Goal: Task Accomplishment & Management: Use online tool/utility

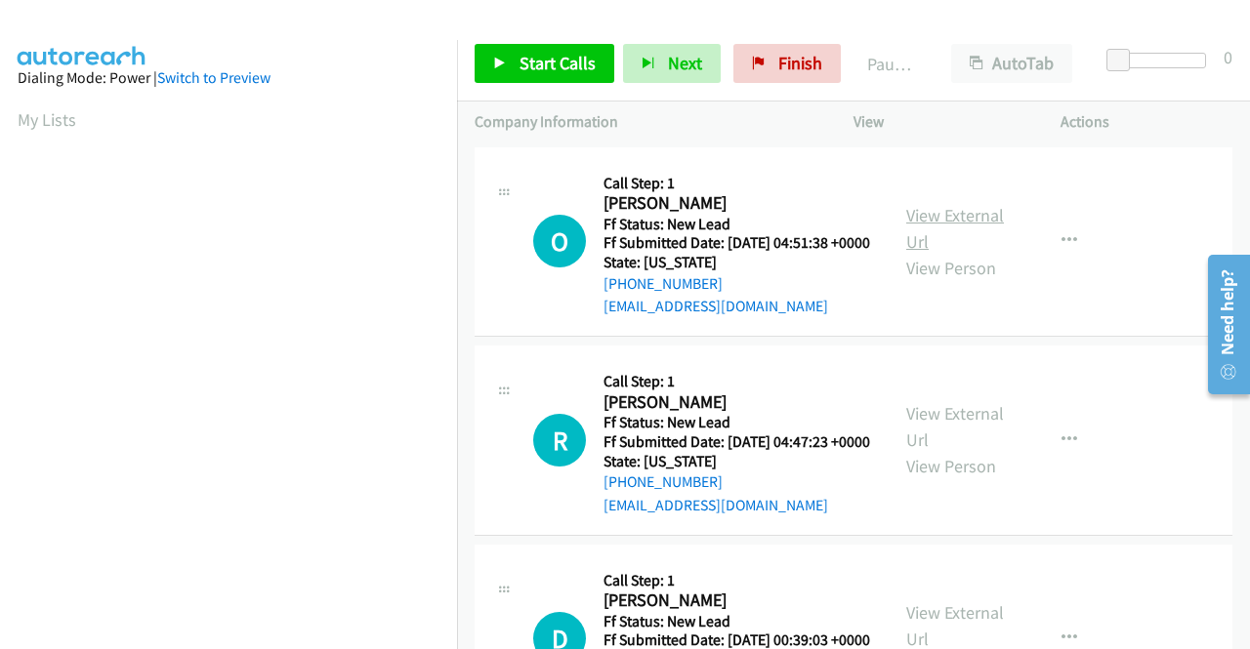
click at [956, 218] on link "View External Url" at bounding box center [955, 228] width 98 height 49
click at [947, 445] on link "View External Url" at bounding box center [955, 426] width 98 height 49
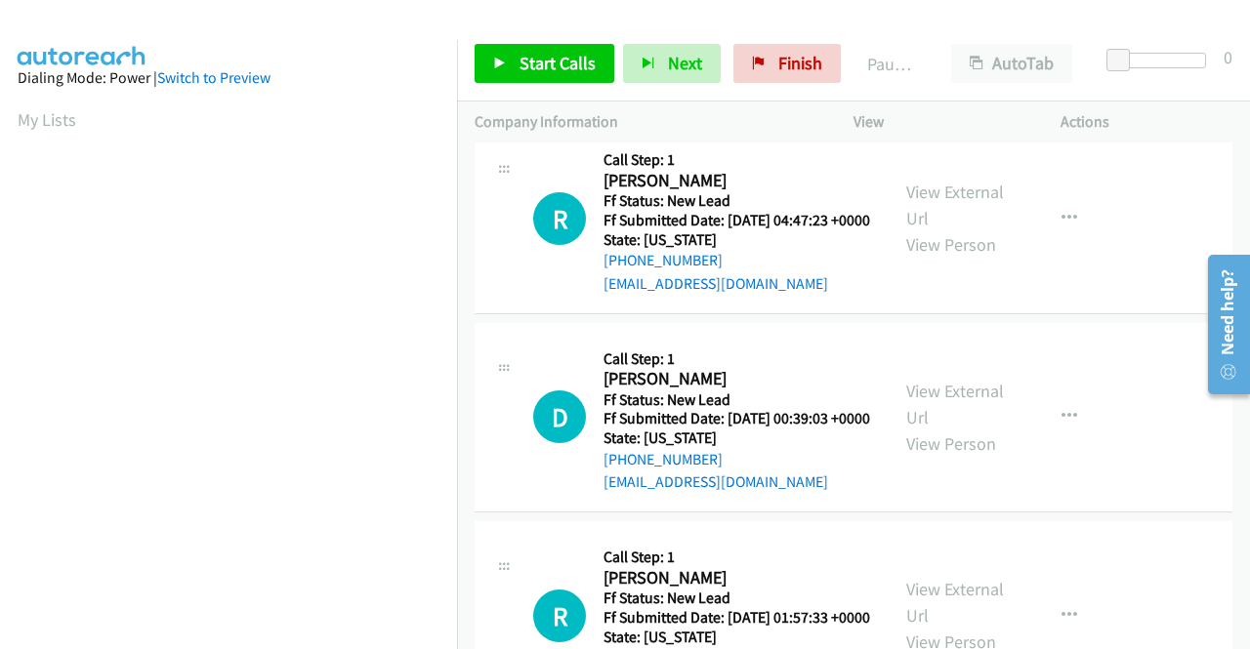
scroll to position [293, 0]
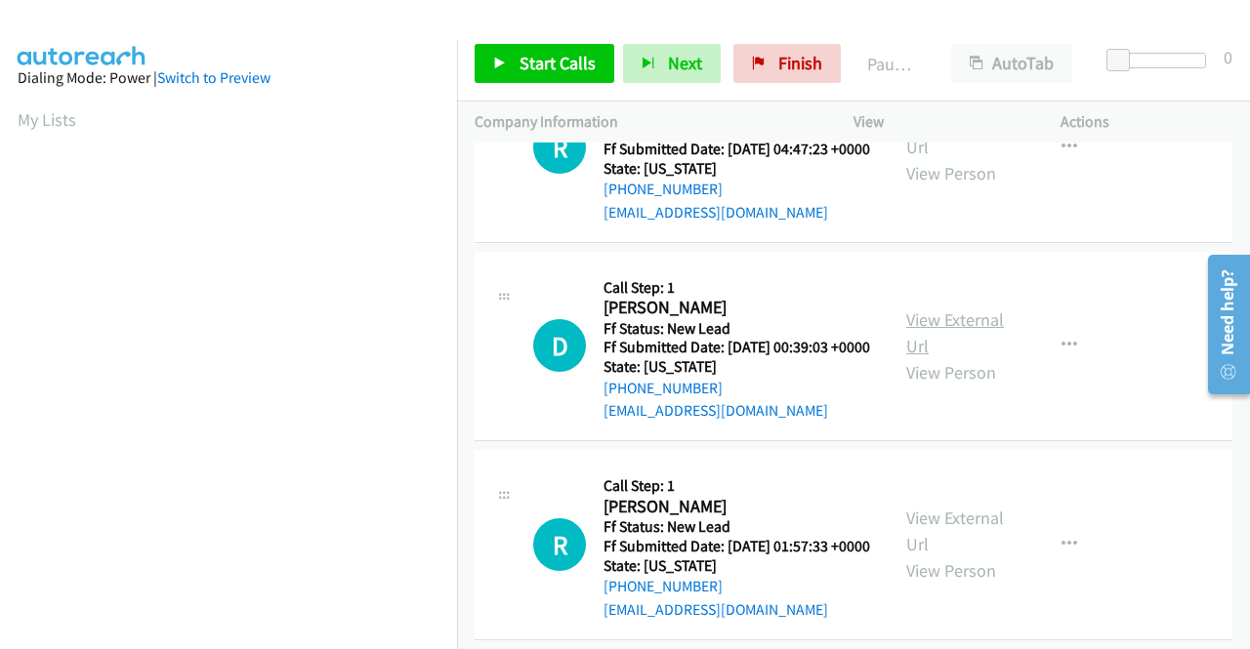
click at [932, 357] on link "View External Url" at bounding box center [955, 333] width 98 height 49
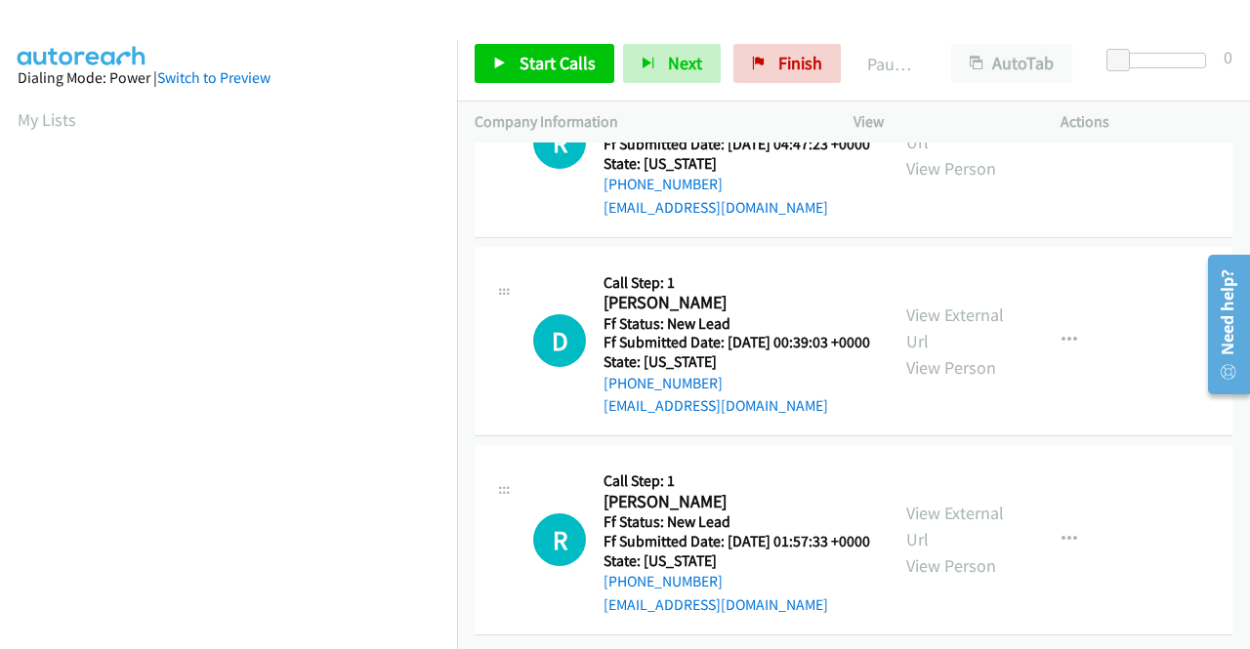
scroll to position [388, 0]
click at [910, 502] on link "View External Url" at bounding box center [955, 526] width 98 height 49
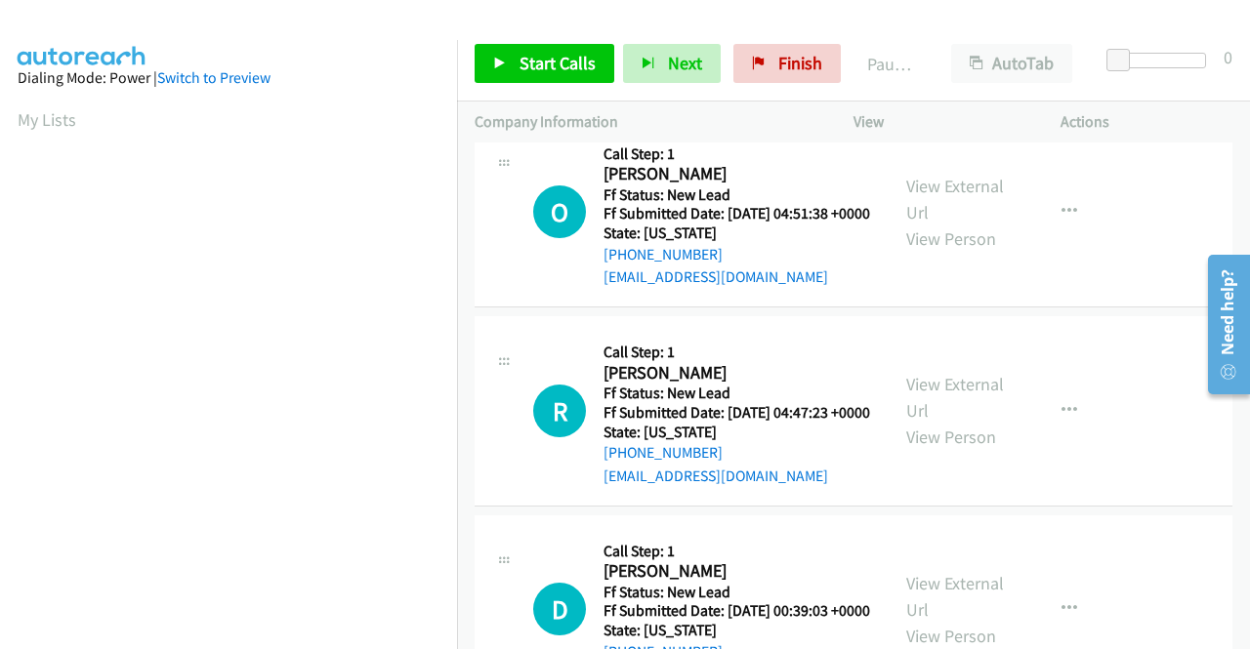
scroll to position [0, 0]
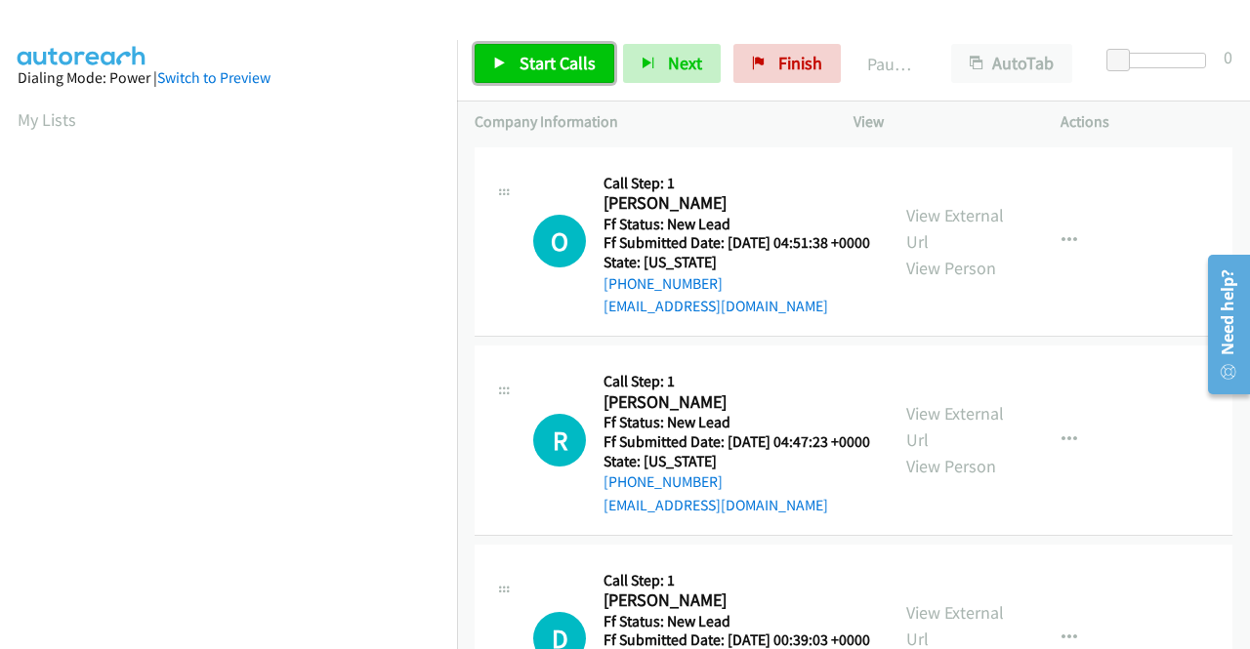
click at [570, 58] on span "Start Calls" at bounding box center [558, 63] width 76 height 22
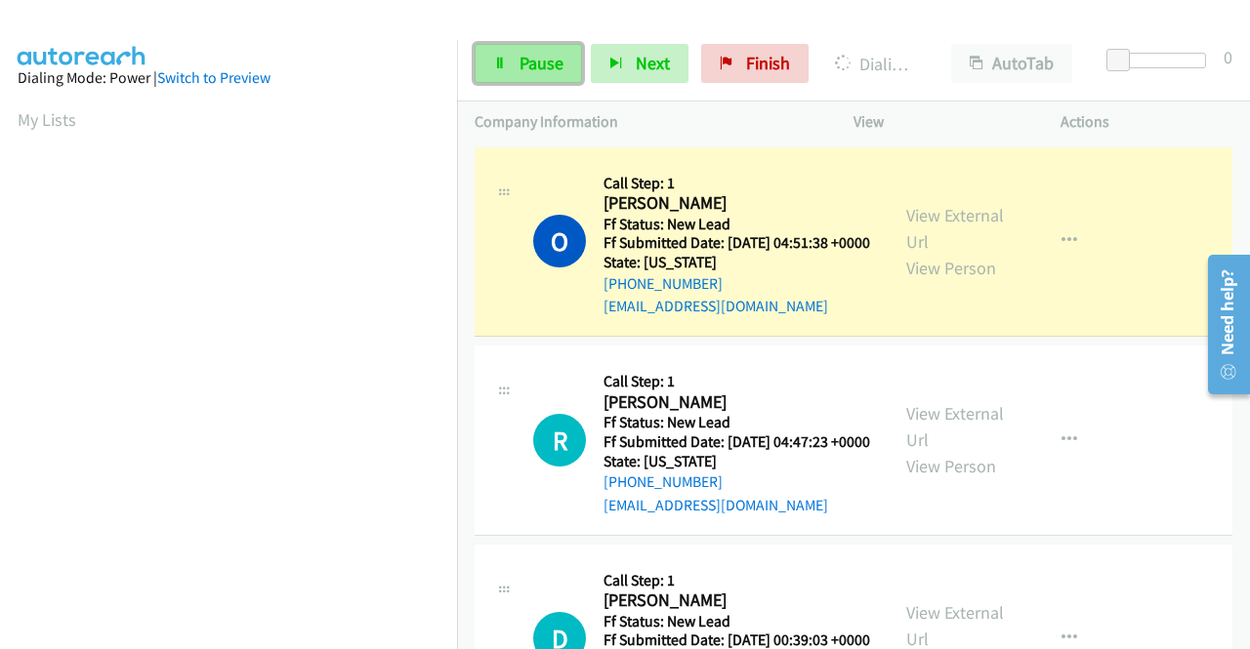
click at [506, 76] on link "Pause" at bounding box center [528, 63] width 107 height 39
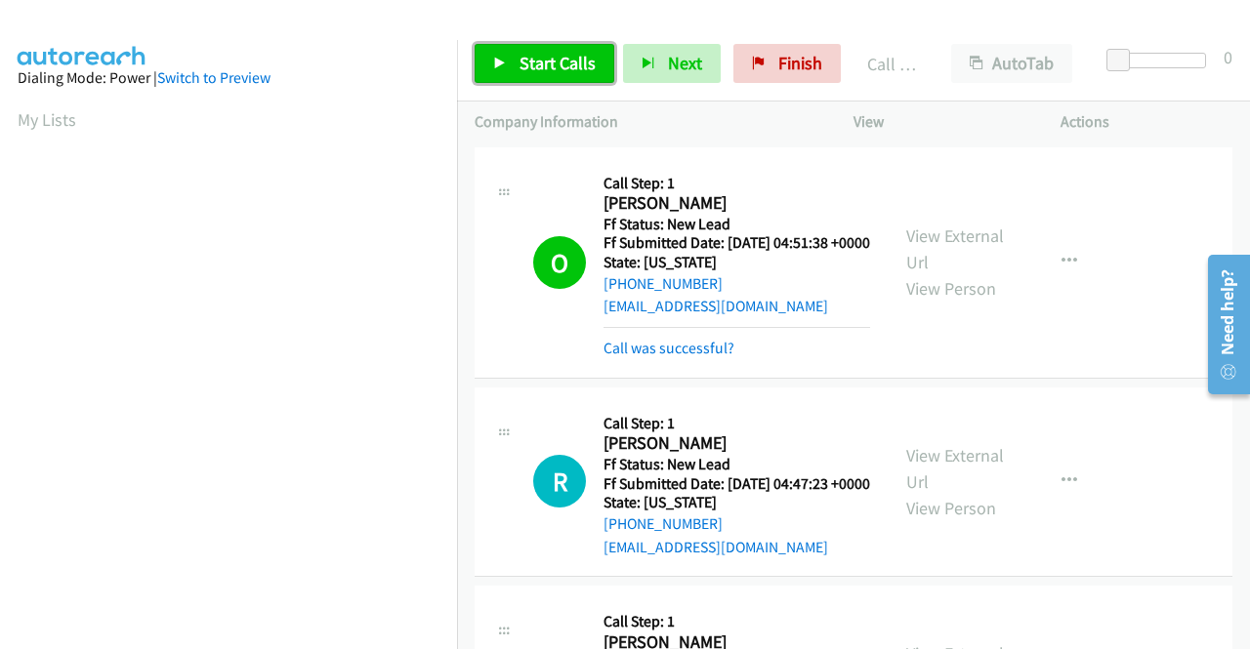
click at [564, 67] on span "Start Calls" at bounding box center [558, 63] width 76 height 22
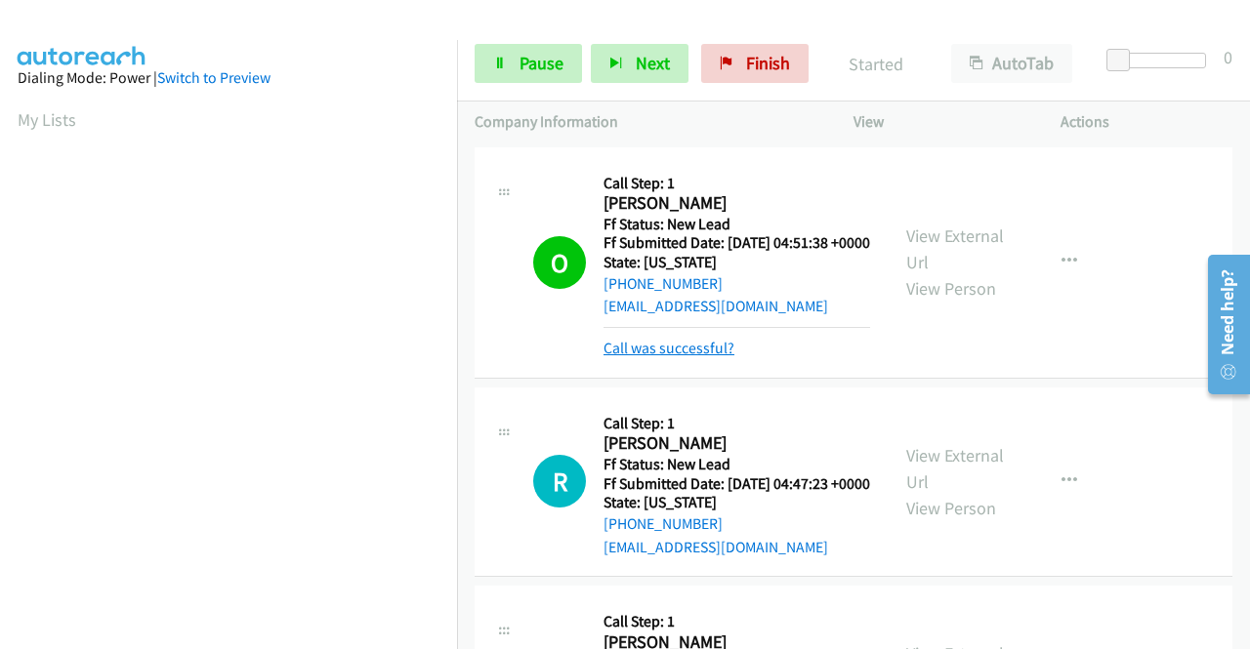
click at [673, 357] on link "Call was successful?" at bounding box center [669, 348] width 131 height 19
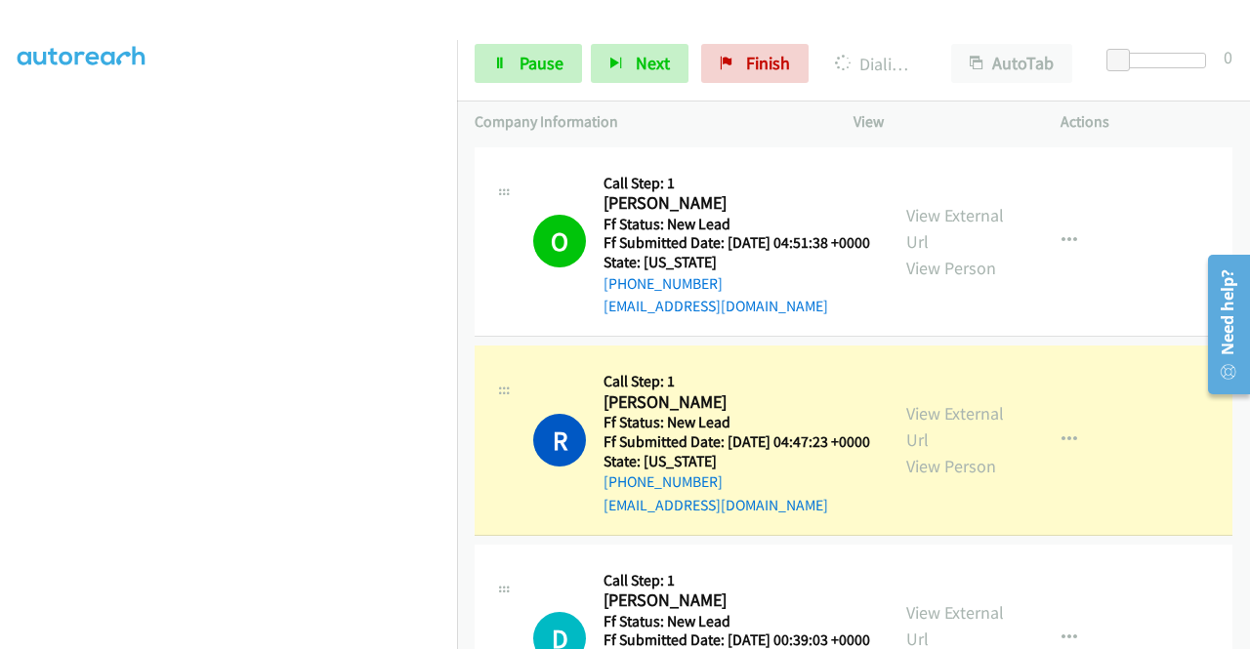
scroll to position [445, 0]
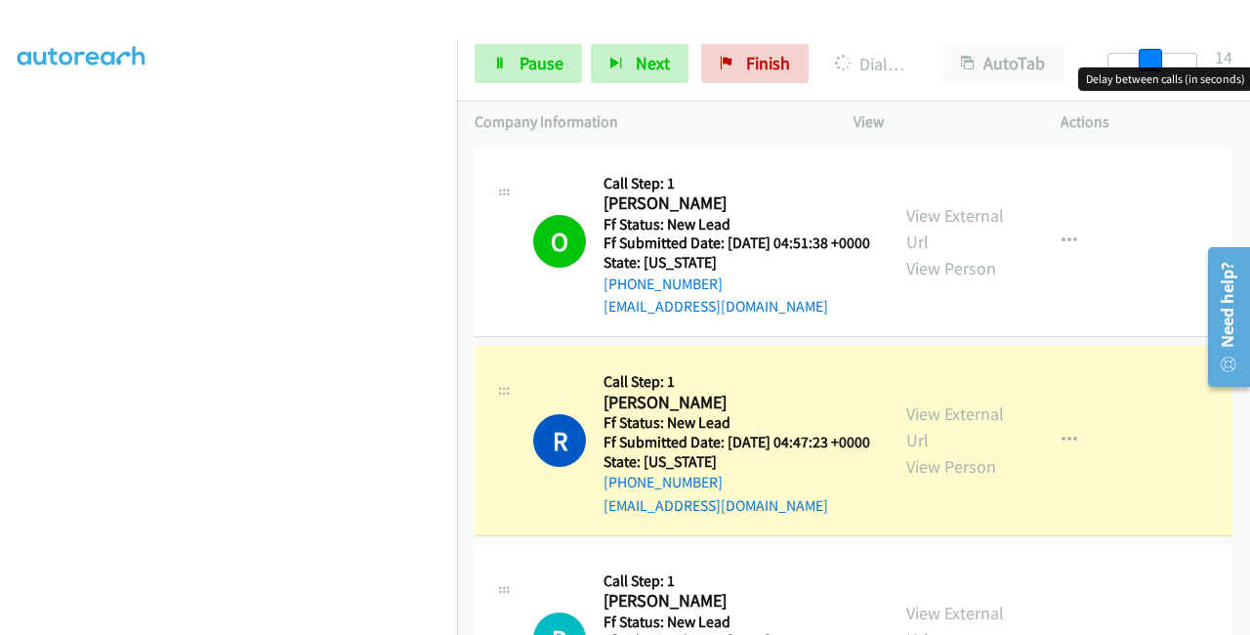
click at [1157, 59] on div at bounding box center [1152, 61] width 90 height 16
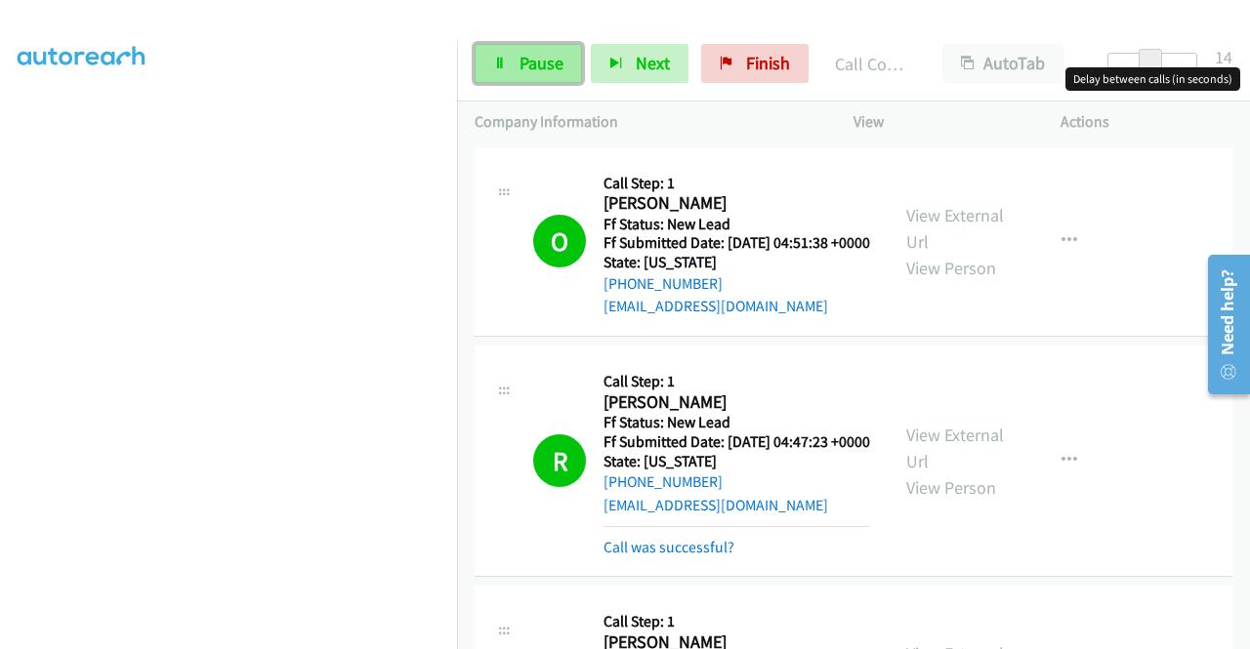
click at [537, 48] on link "Pause" at bounding box center [528, 63] width 107 height 39
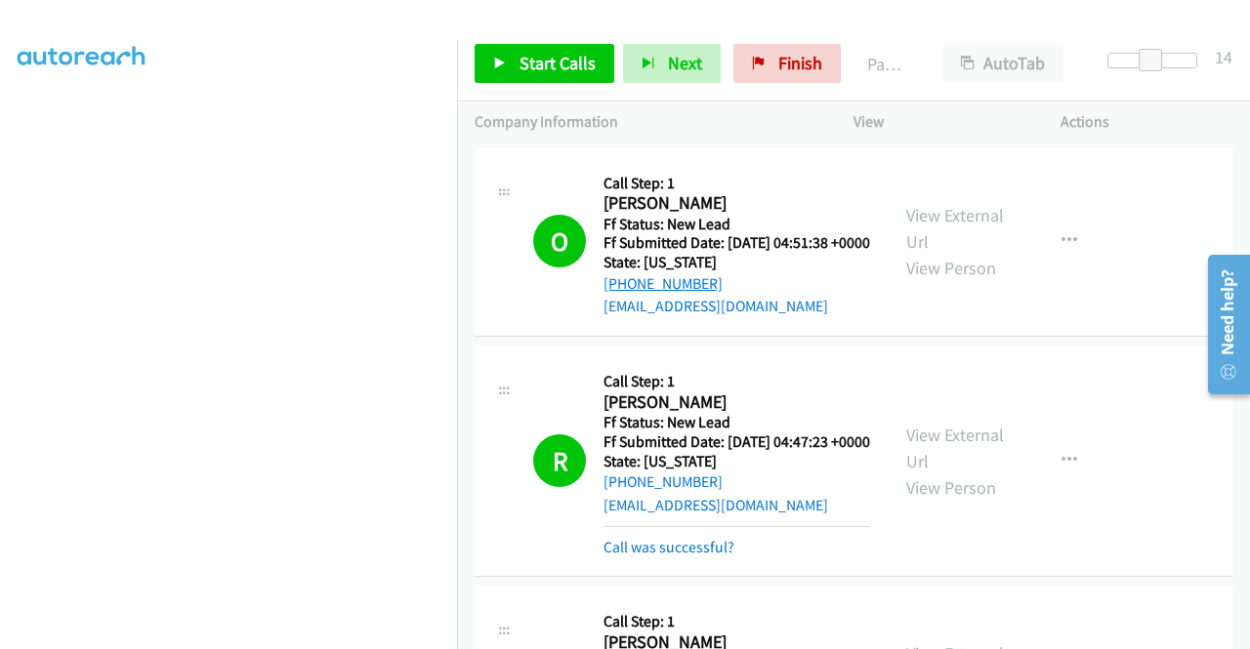
scroll to position [98, 0]
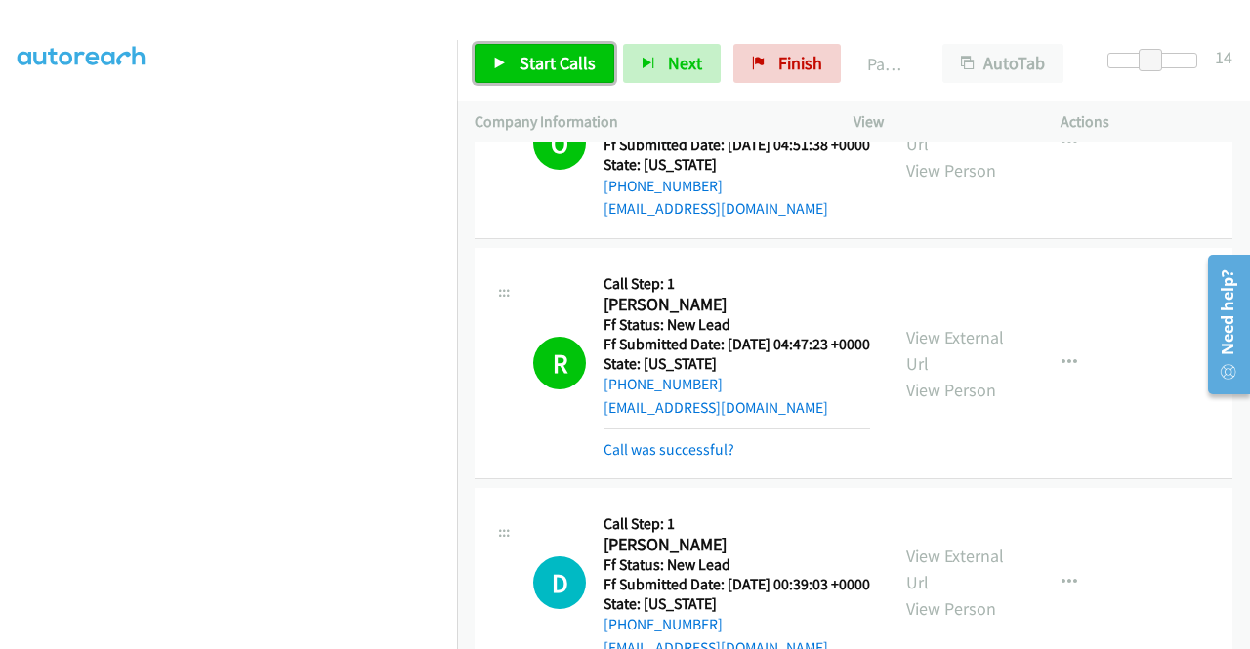
click at [569, 73] on span "Start Calls" at bounding box center [558, 63] width 76 height 22
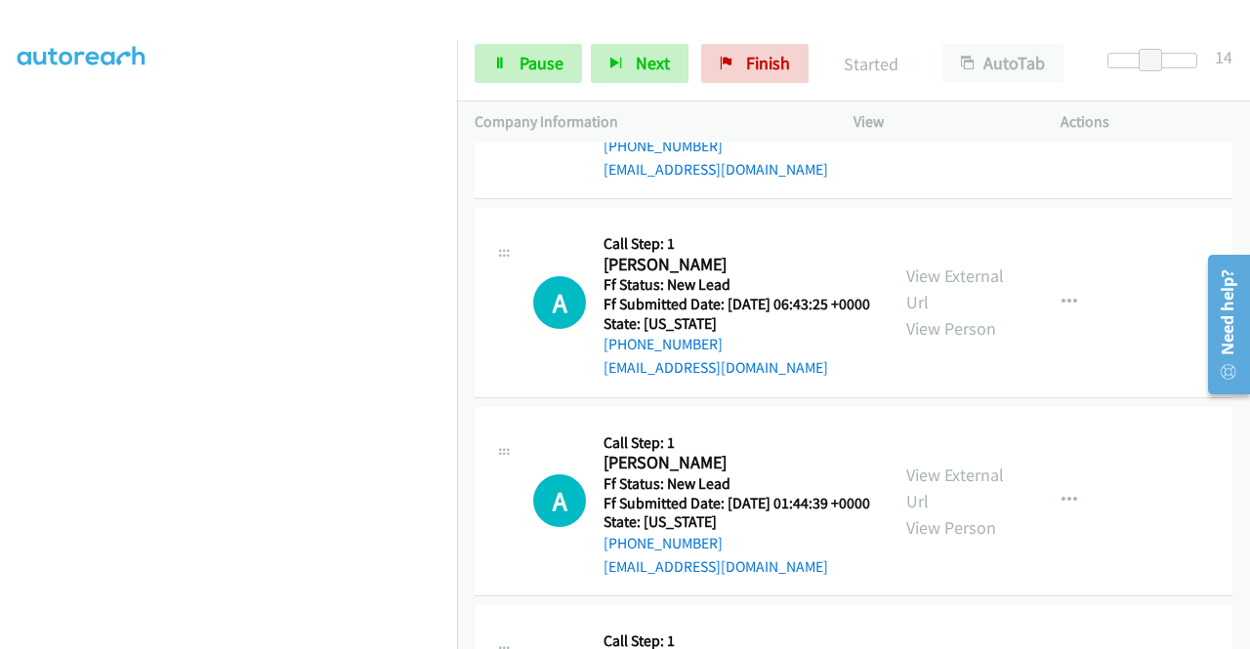
scroll to position [781, 0]
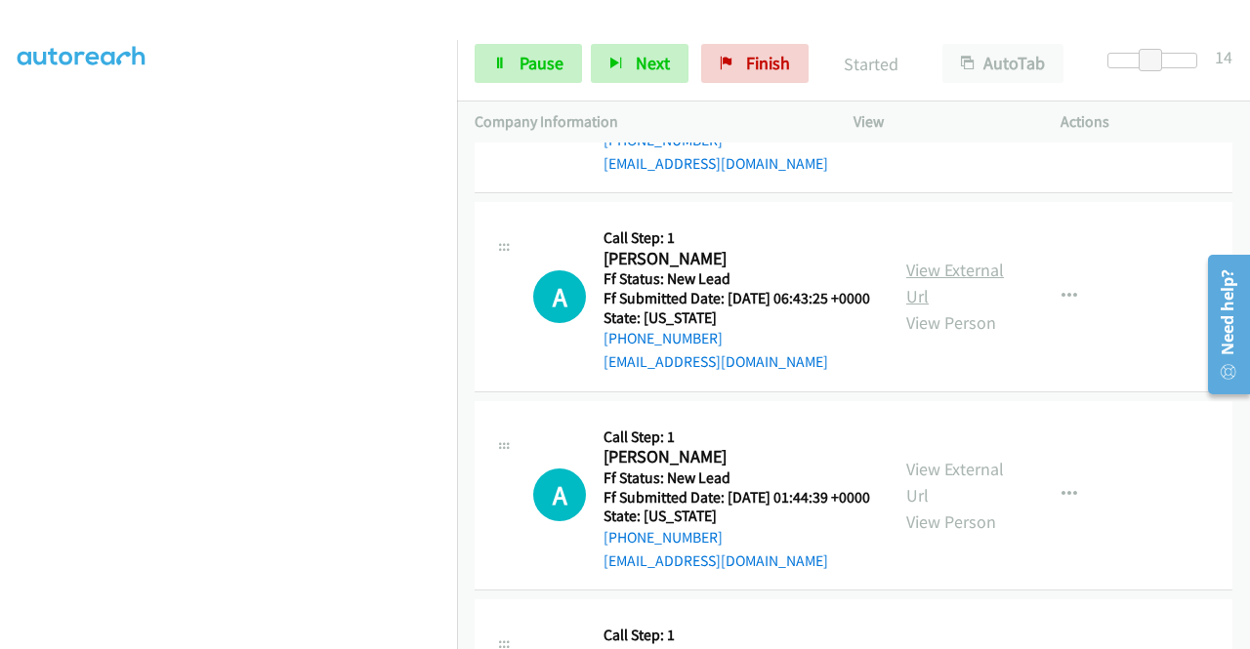
click at [949, 308] on link "View External Url" at bounding box center [955, 283] width 98 height 49
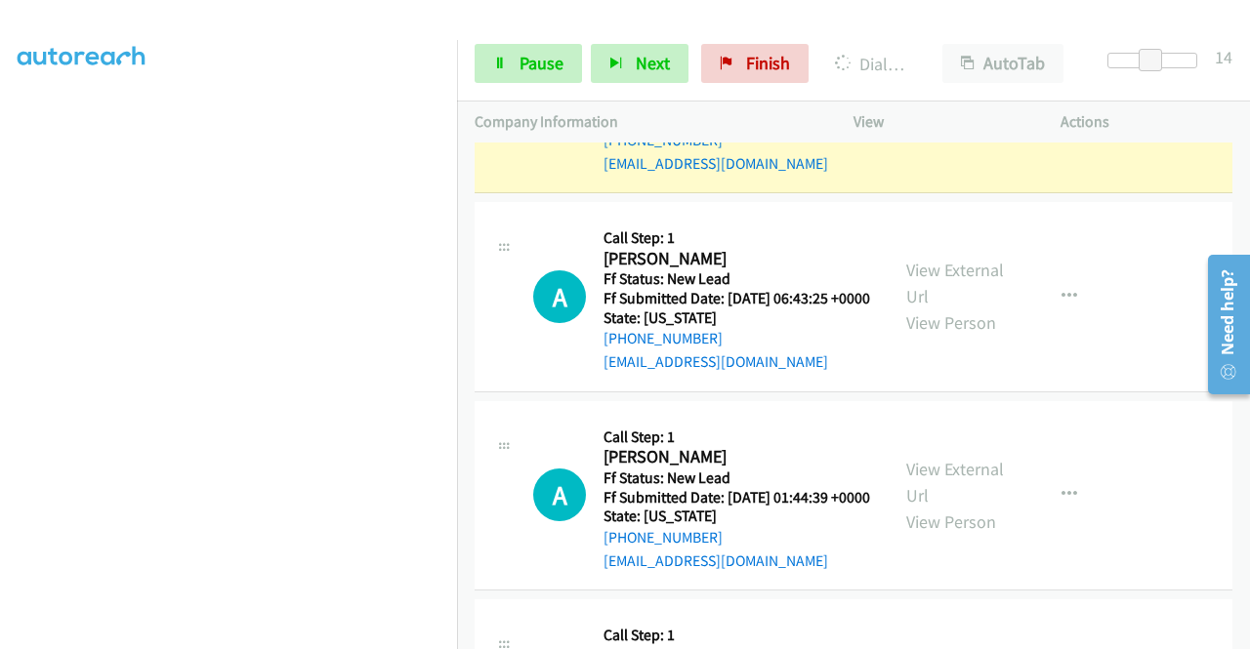
scroll to position [445, 0]
click at [546, 68] on span "Pause" at bounding box center [542, 63] width 44 height 22
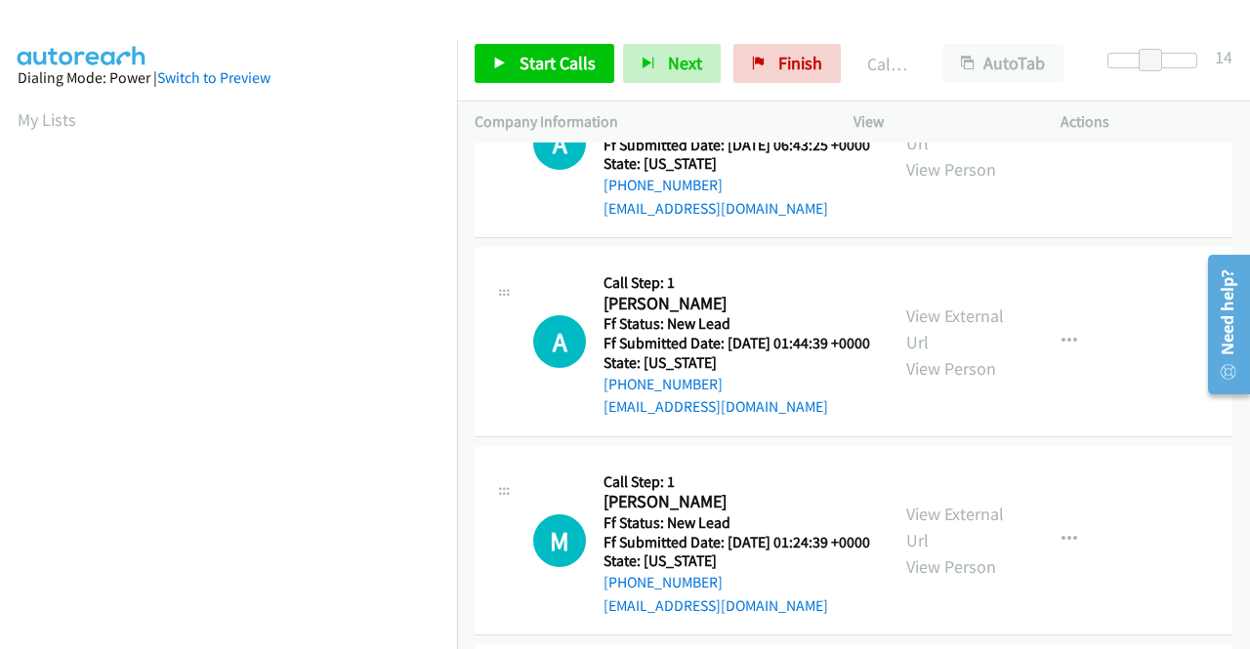
scroll to position [1074, 0]
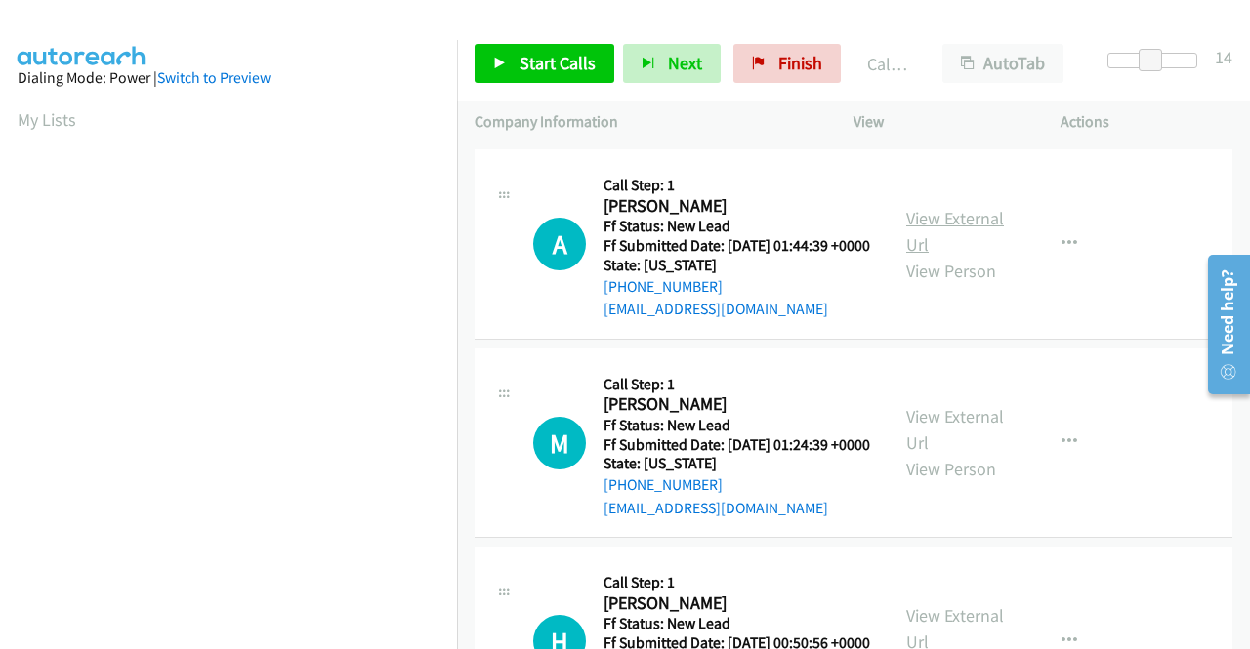
click at [931, 256] on link "View External Url" at bounding box center [955, 231] width 98 height 49
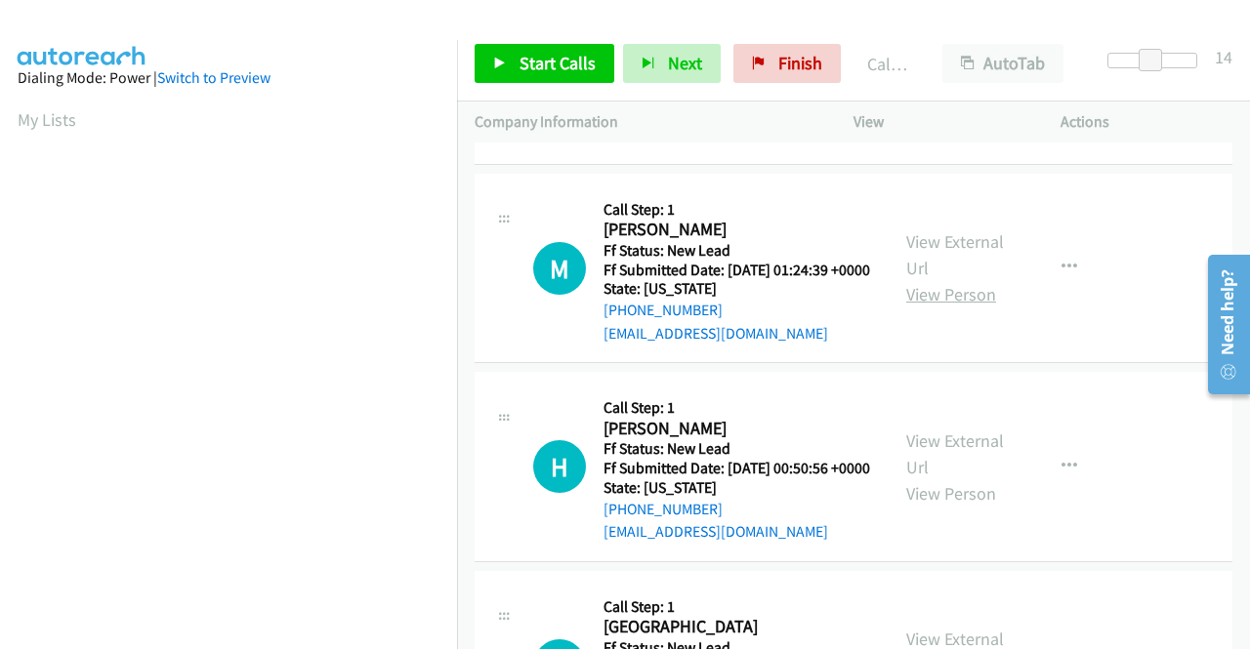
scroll to position [1270, 0]
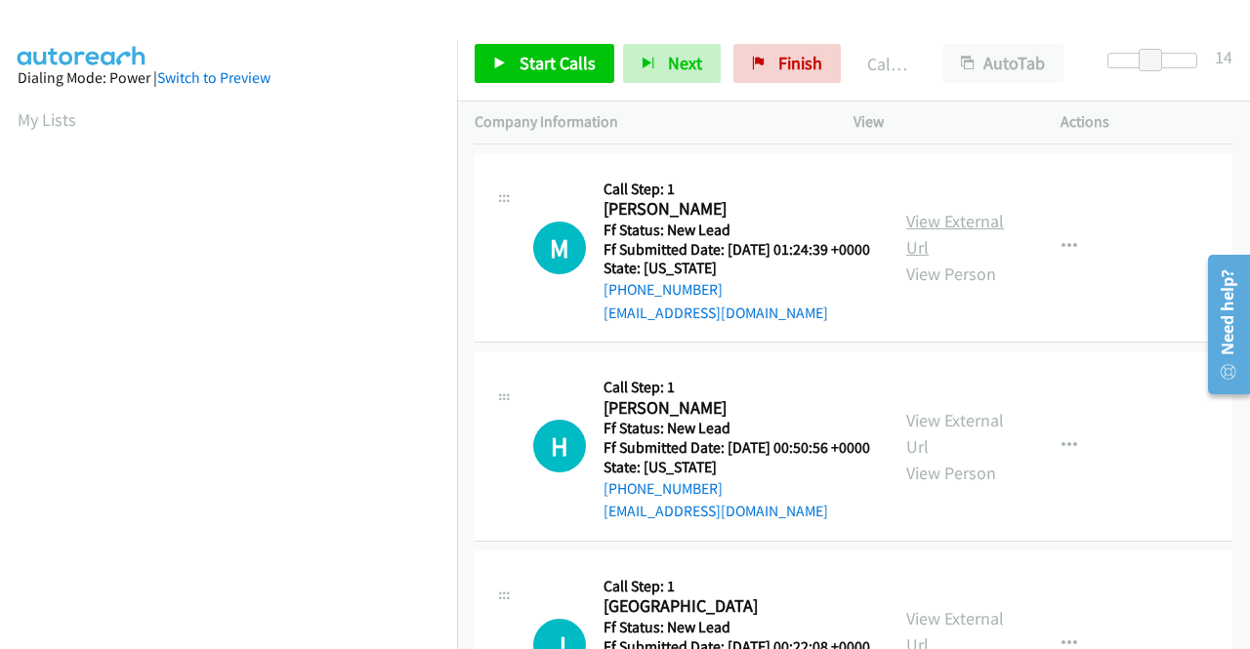
click at [915, 259] on link "View External Url" at bounding box center [955, 234] width 98 height 49
click at [957, 458] on link "View External Url" at bounding box center [955, 433] width 98 height 49
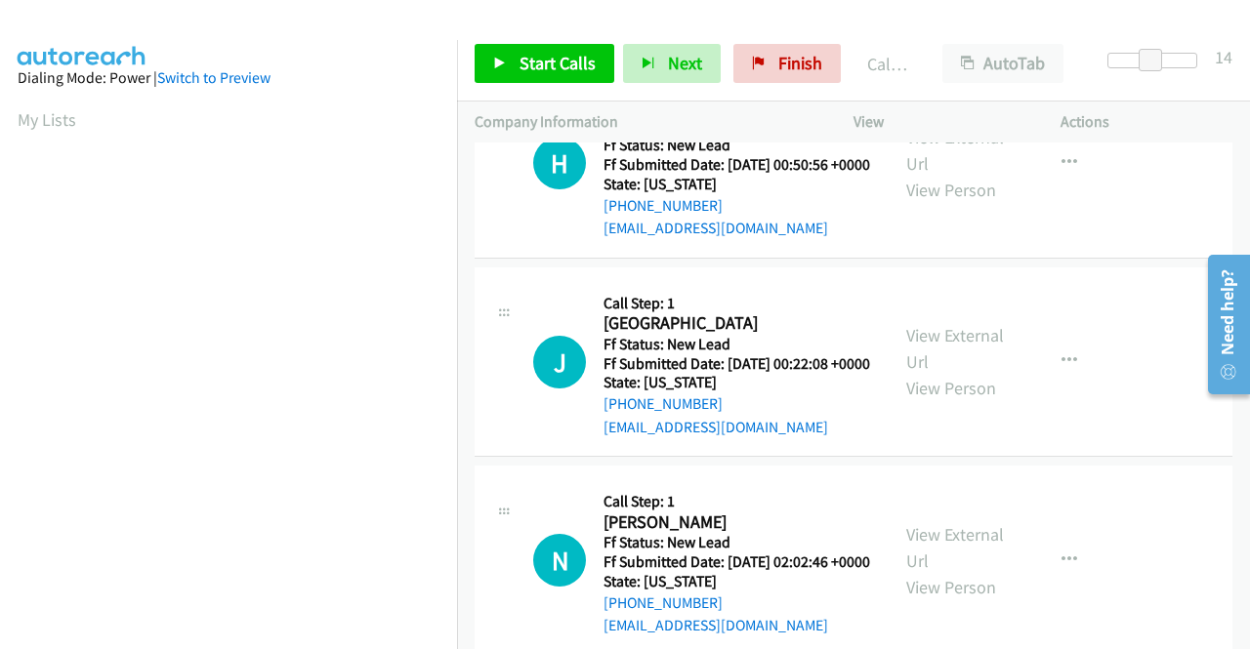
scroll to position [1563, 0]
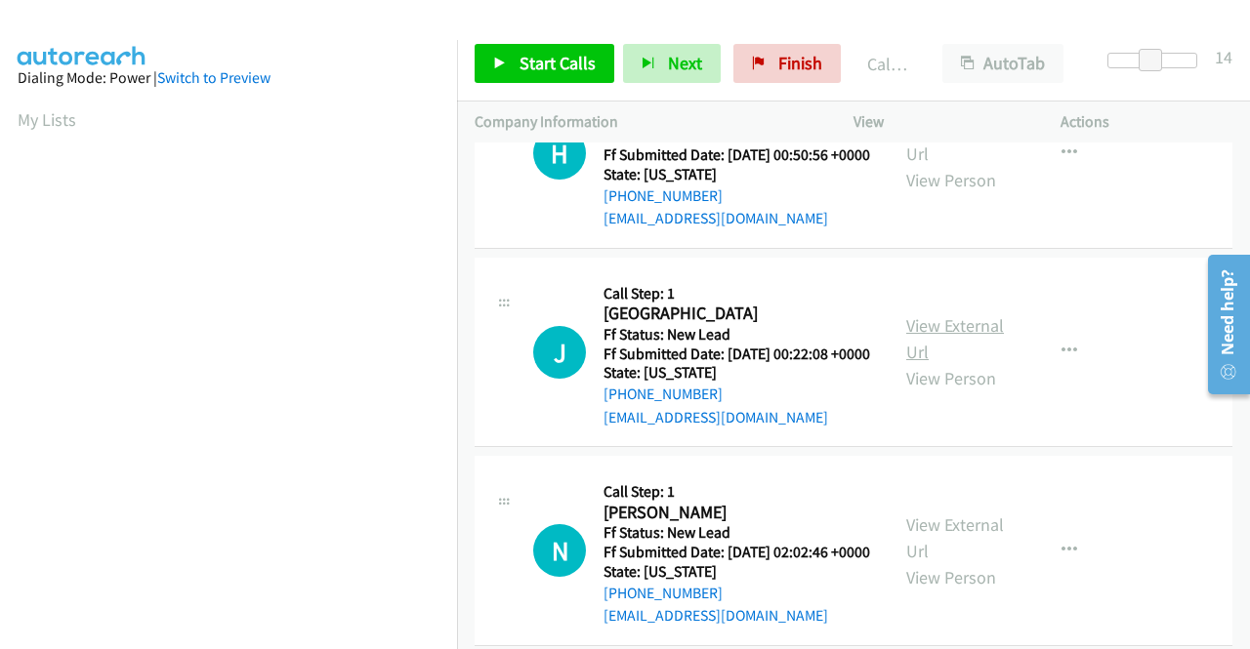
click at [930, 363] on link "View External Url" at bounding box center [955, 338] width 98 height 49
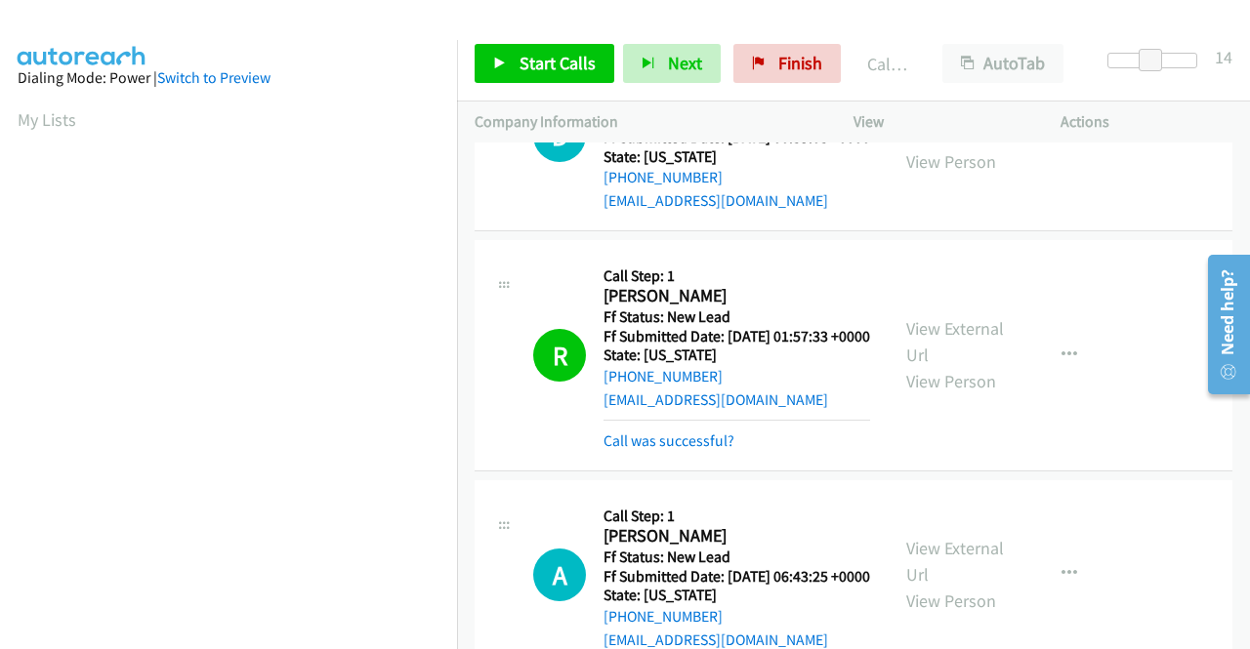
scroll to position [506, 0]
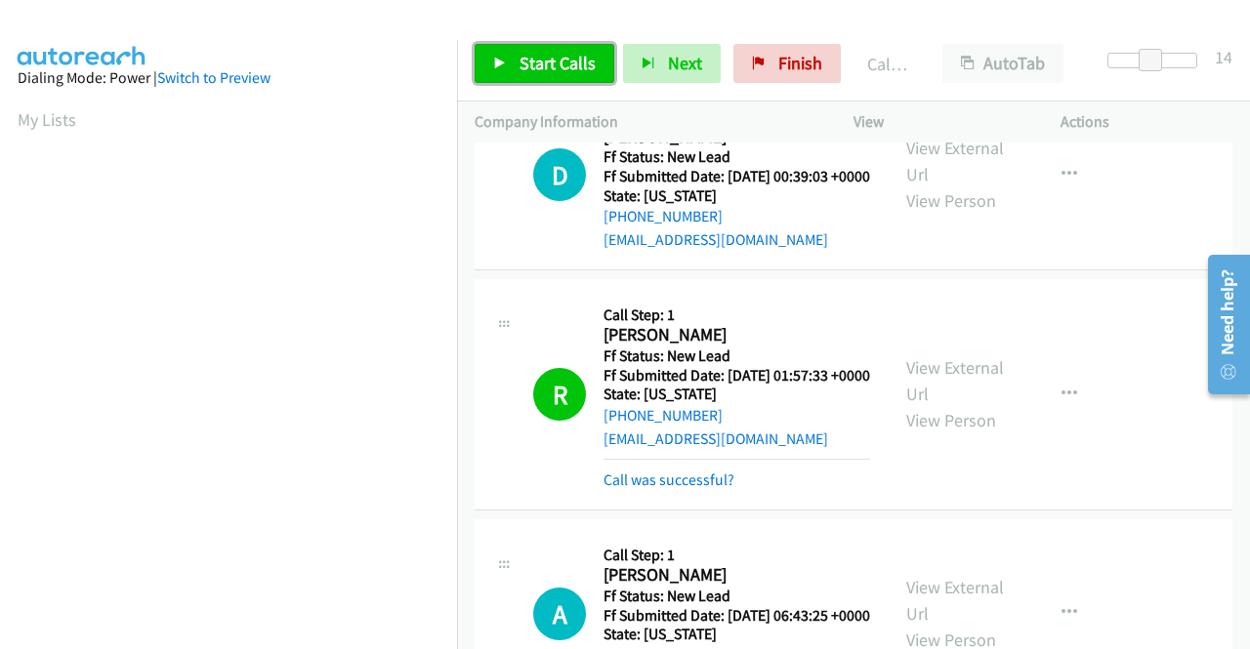
click at [514, 62] on link "Start Calls" at bounding box center [545, 63] width 140 height 39
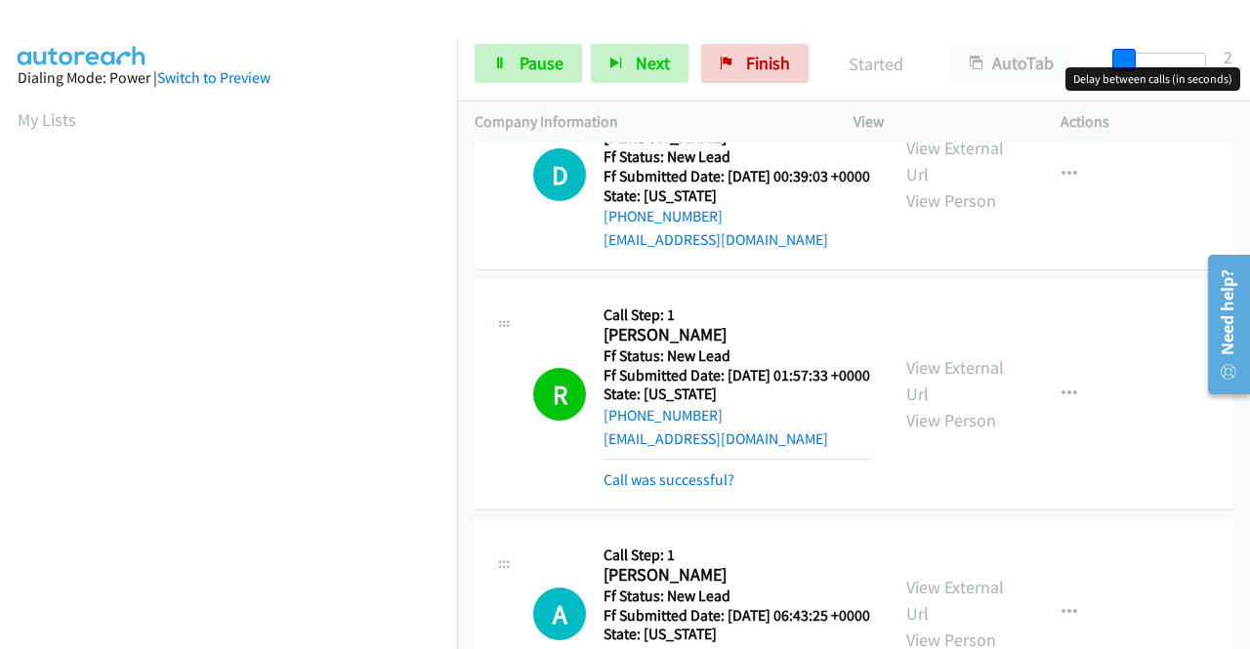
click at [1116, 58] on div at bounding box center [1161, 61] width 90 height 16
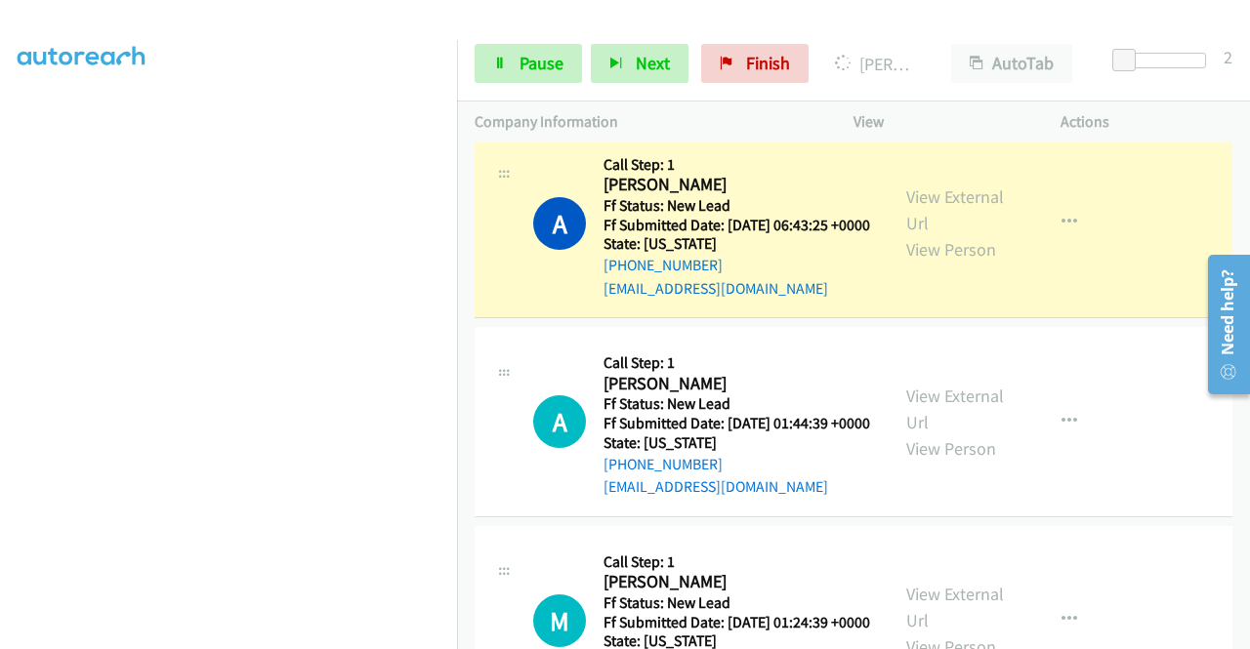
scroll to position [445, 0]
click at [494, 69] on icon at bounding box center [500, 65] width 14 height 14
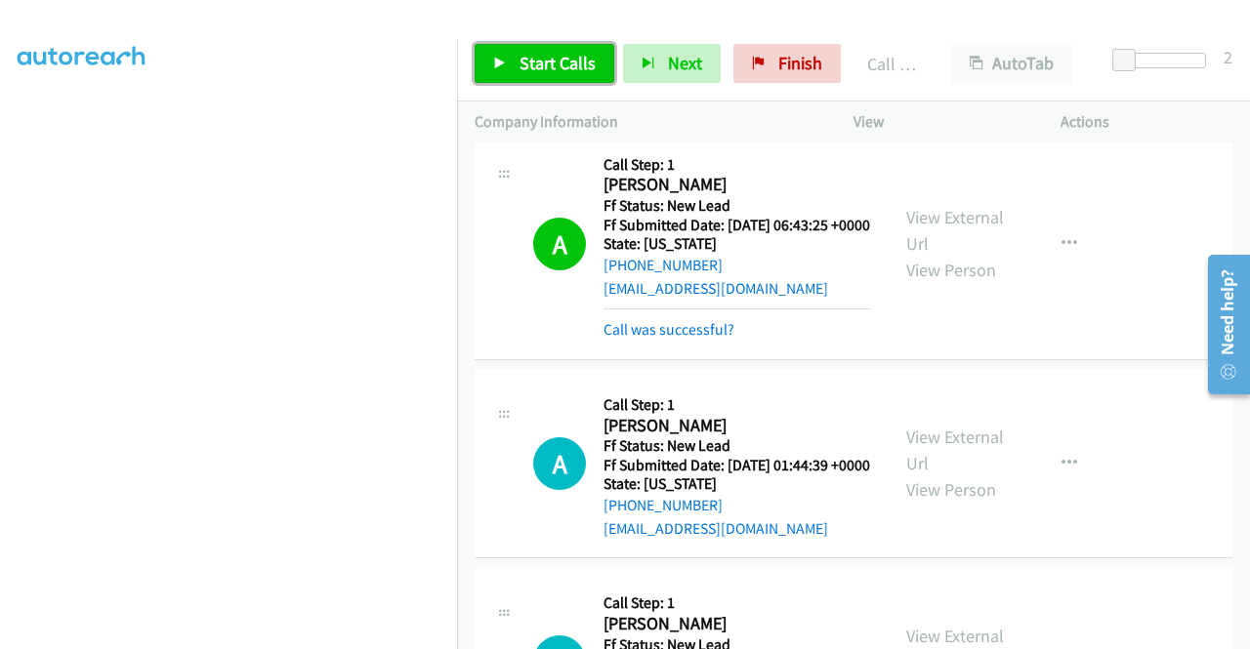
click at [557, 58] on span "Start Calls" at bounding box center [558, 63] width 76 height 22
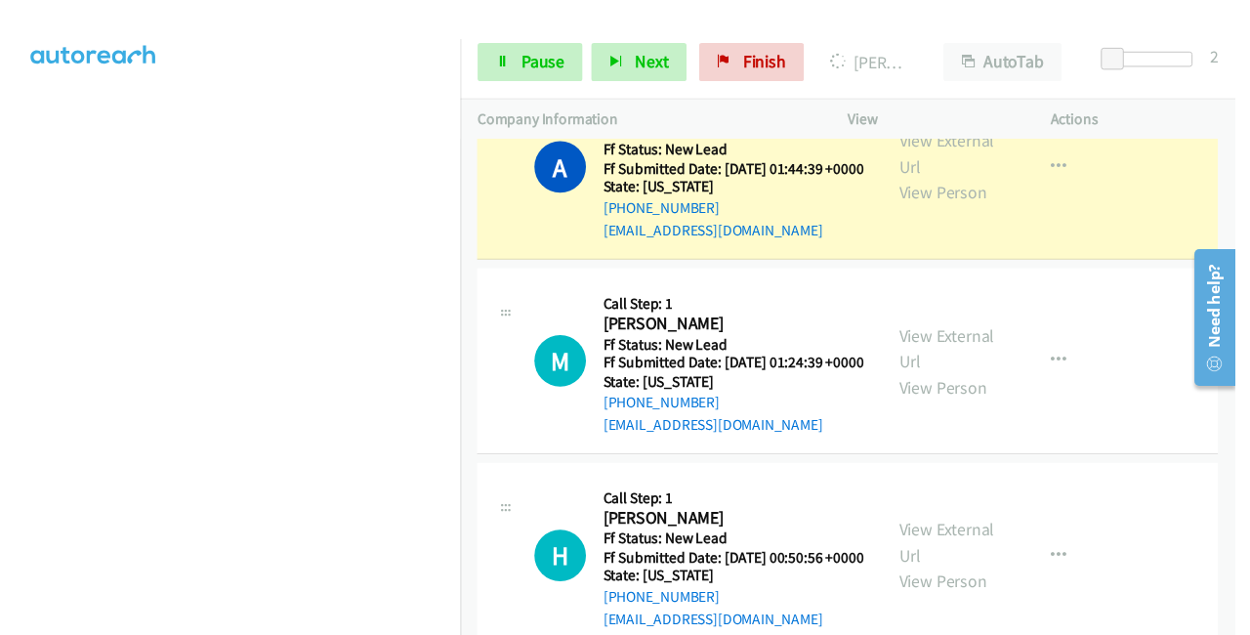
scroll to position [0, 0]
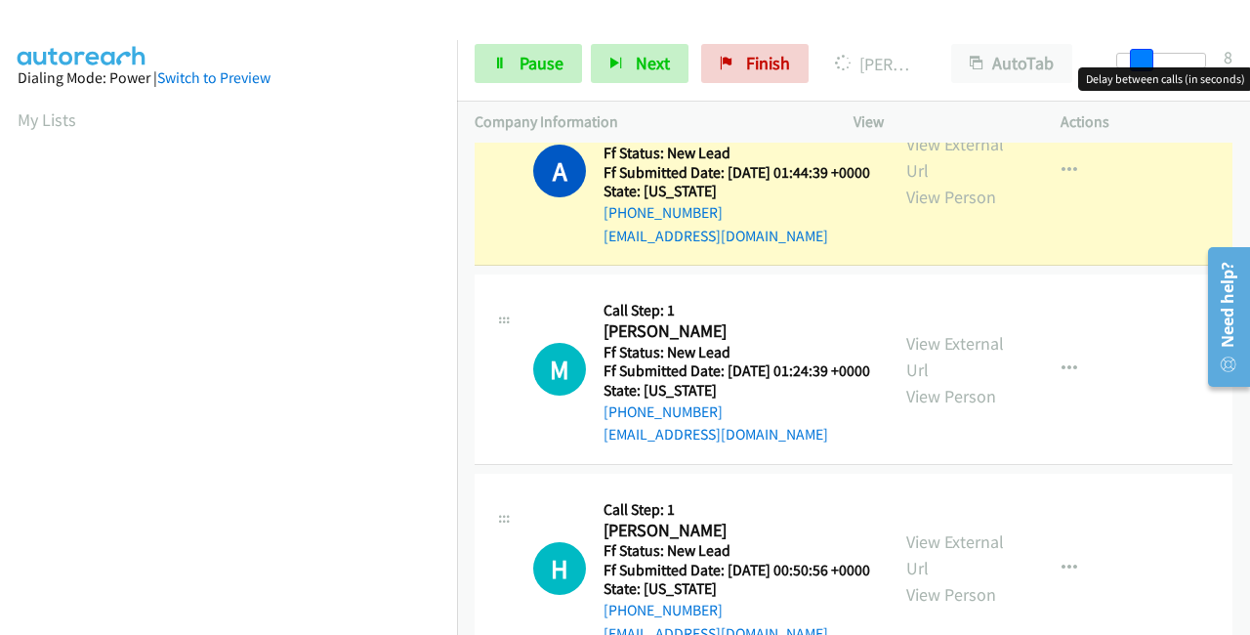
click at [1140, 54] on div at bounding box center [1161, 61] width 90 height 16
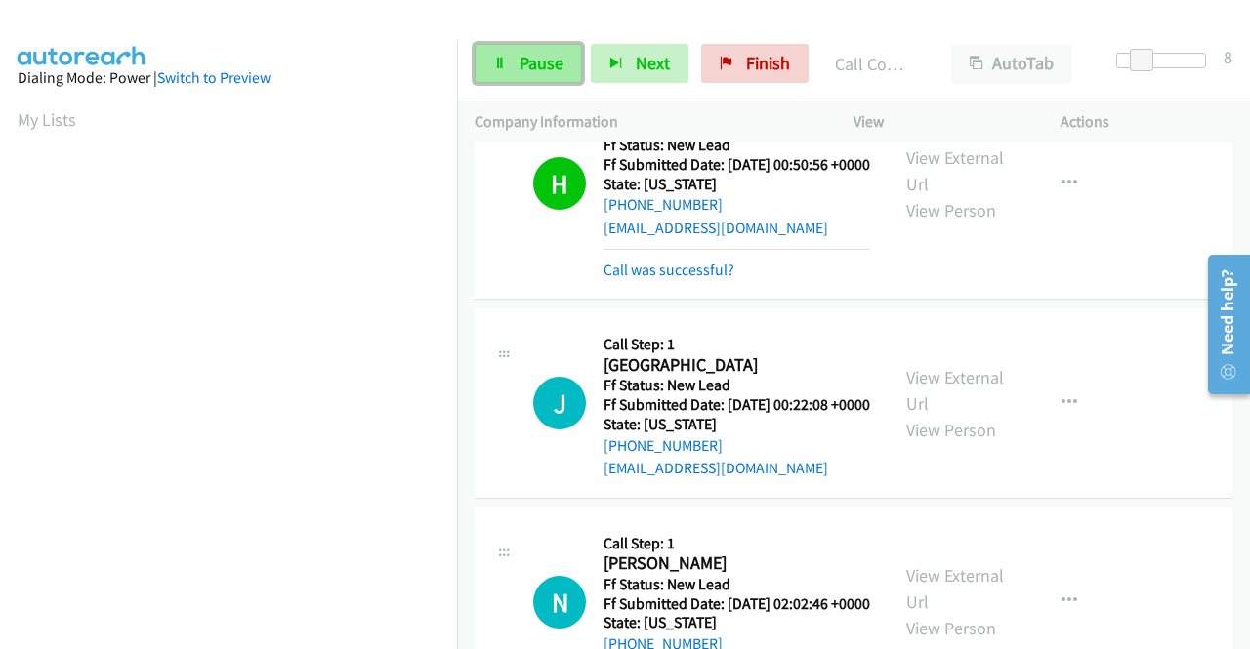
click at [542, 57] on span "Pause" at bounding box center [542, 63] width 44 height 22
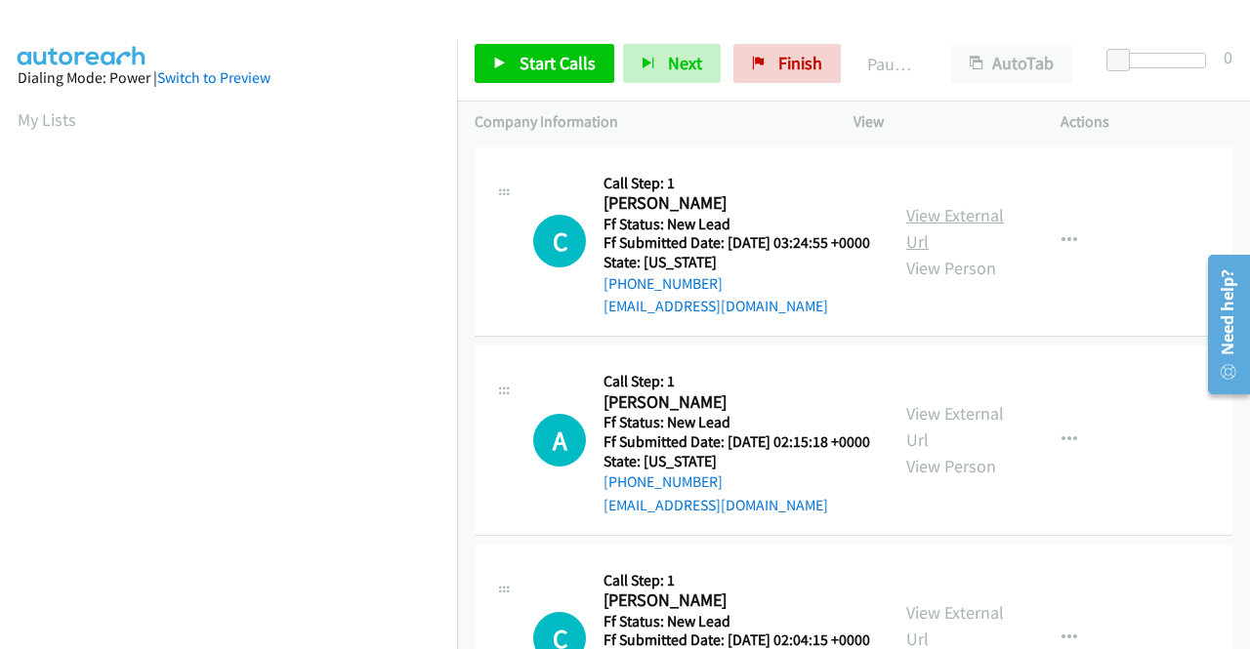
click at [972, 223] on link "View External Url" at bounding box center [955, 228] width 98 height 49
click at [984, 442] on link "View External Url" at bounding box center [955, 426] width 98 height 49
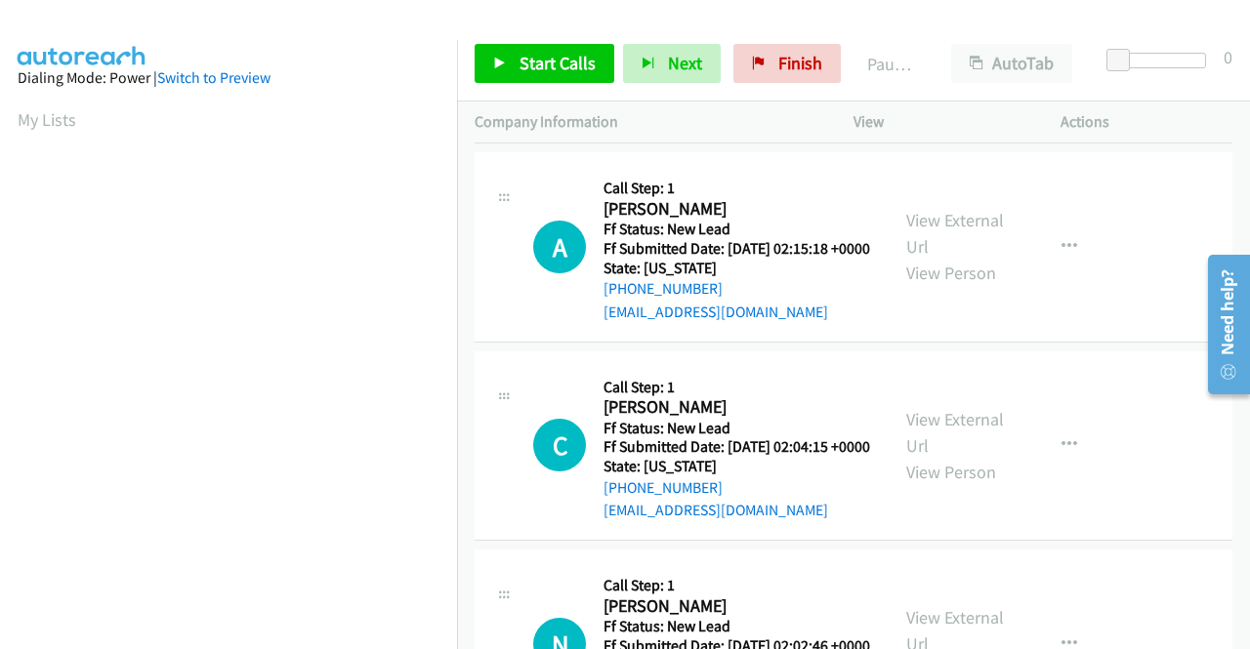
scroll to position [195, 0]
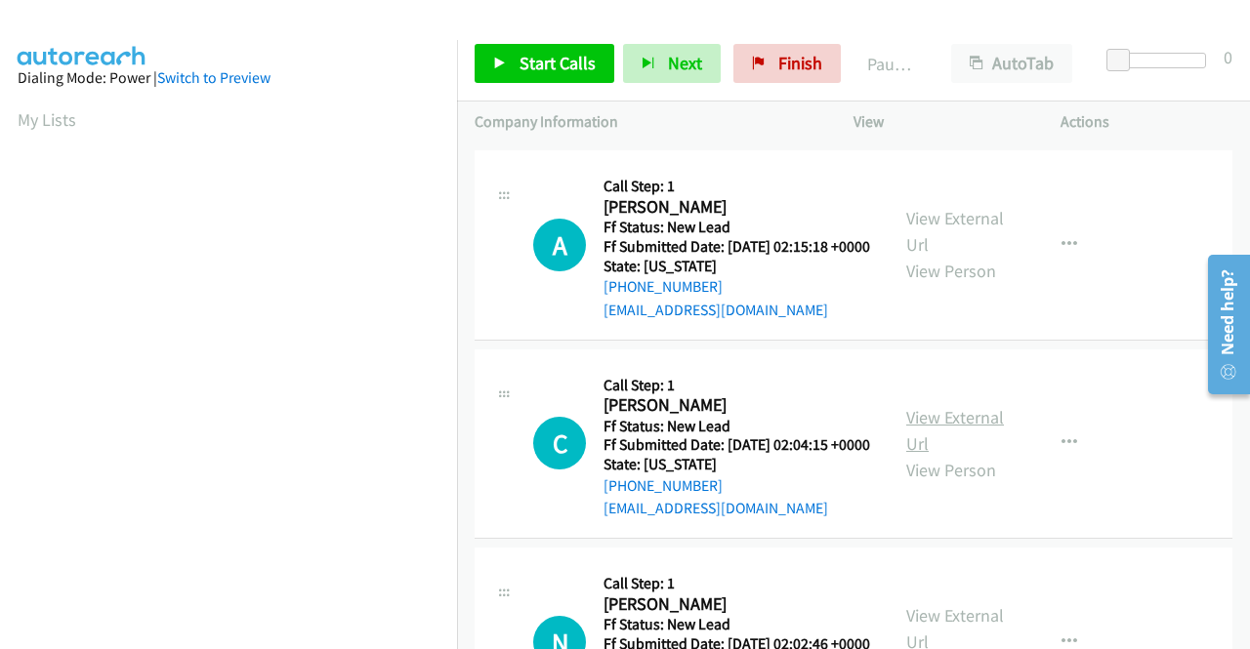
click at [982, 455] on link "View External Url" at bounding box center [955, 430] width 98 height 49
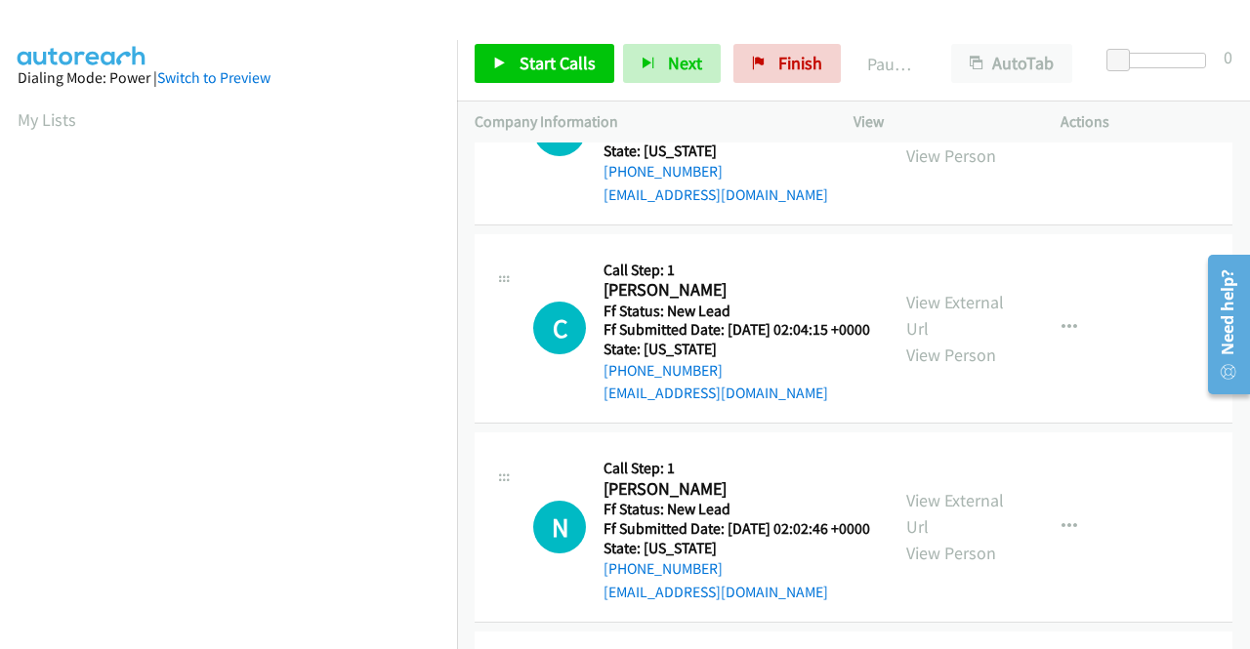
scroll to position [391, 0]
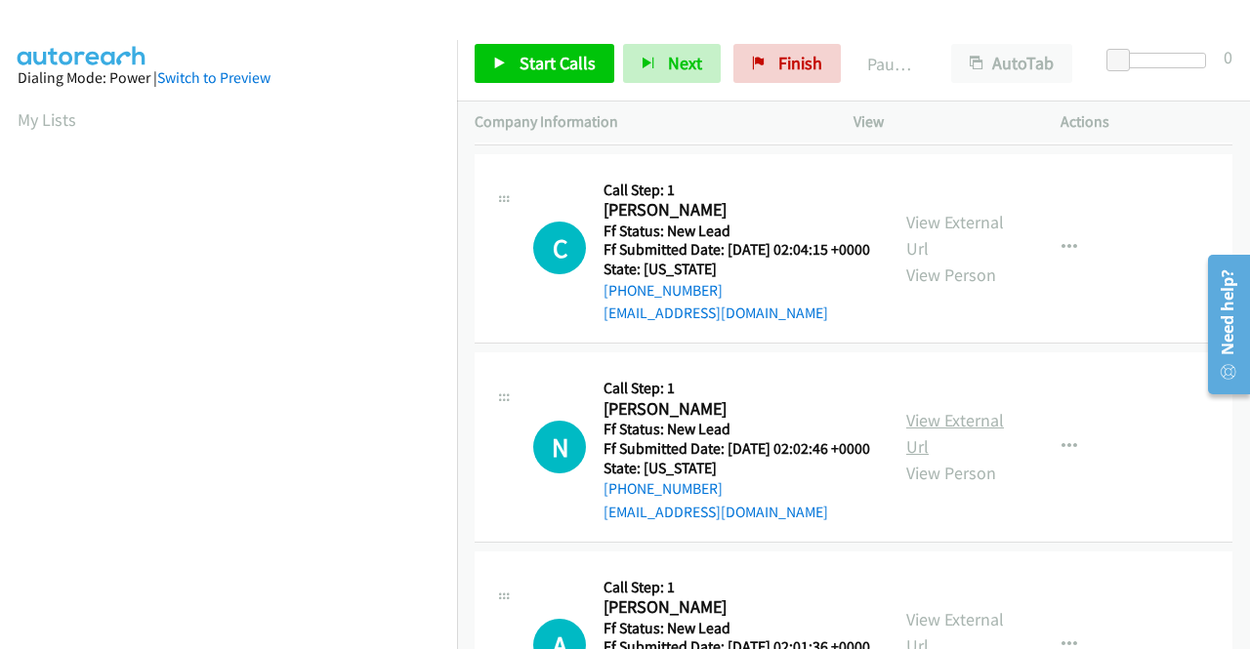
click at [939, 458] on link "View External Url" at bounding box center [955, 433] width 98 height 49
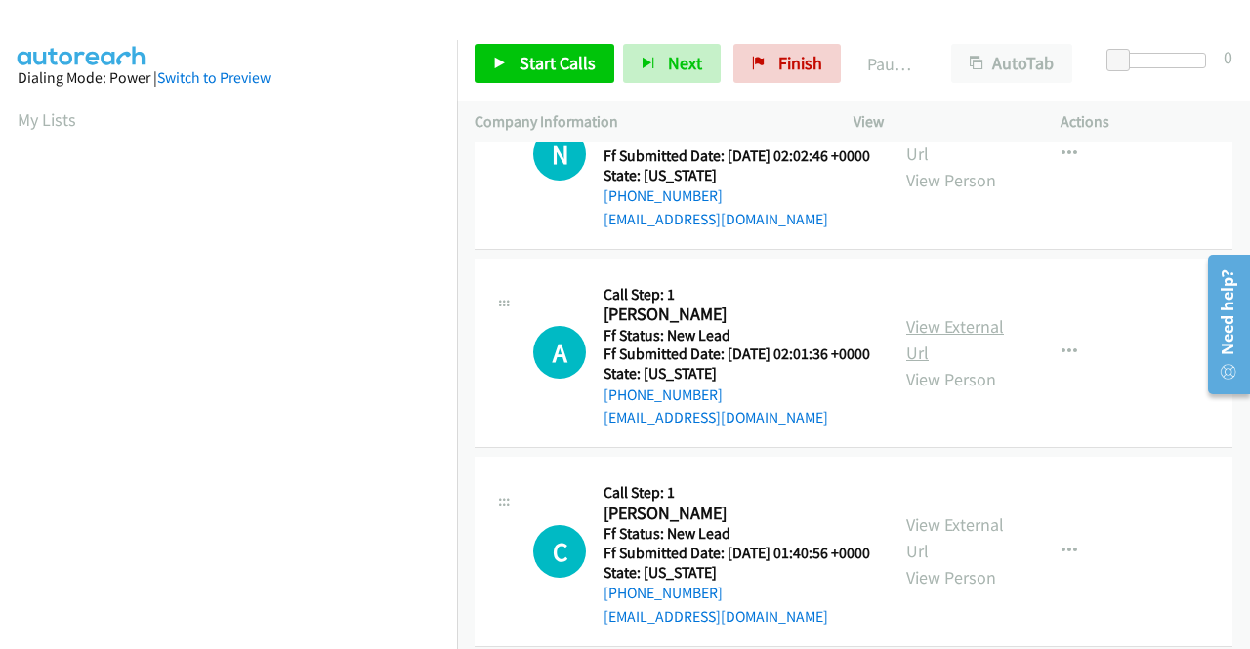
click at [975, 364] on link "View External Url" at bounding box center [955, 339] width 98 height 49
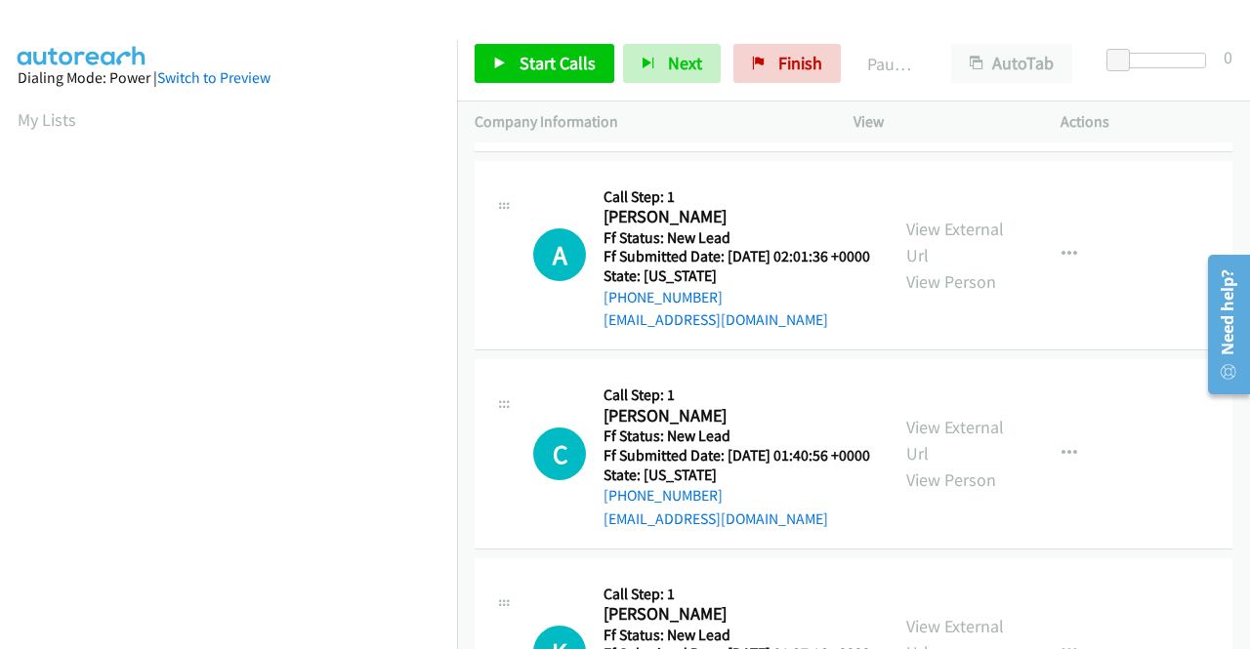
scroll to position [879, 0]
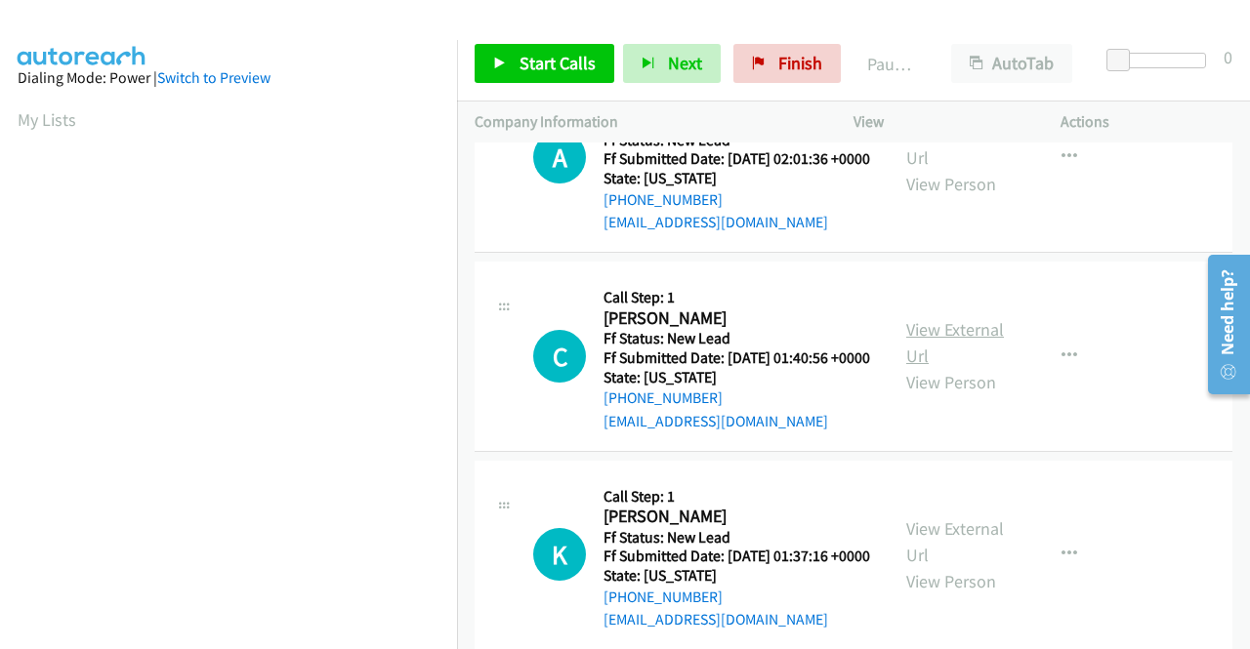
click at [929, 367] on link "View External Url" at bounding box center [955, 342] width 98 height 49
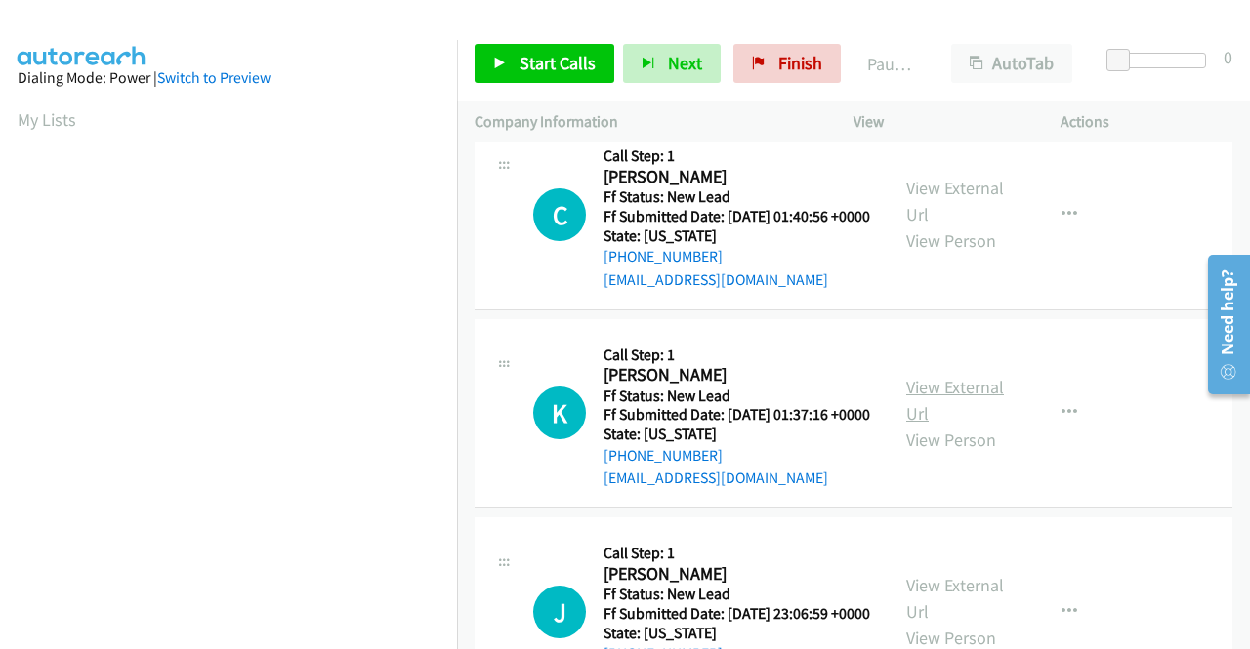
scroll to position [1074, 0]
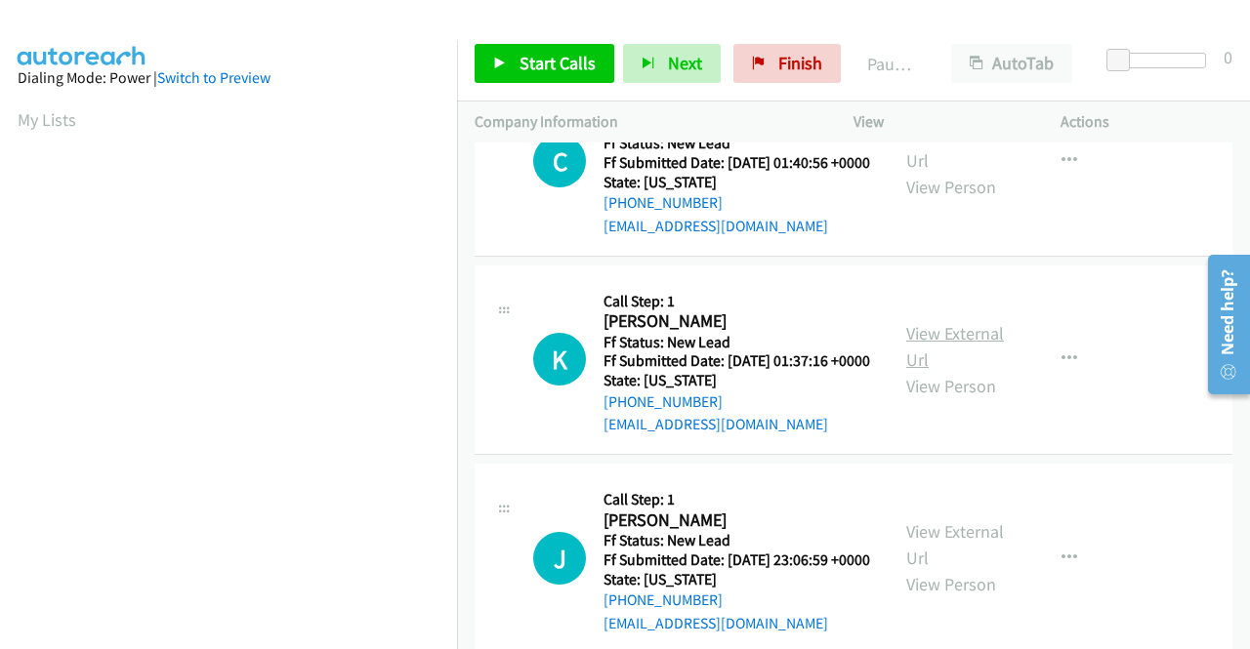
click at [940, 371] on link "View External Url" at bounding box center [955, 346] width 98 height 49
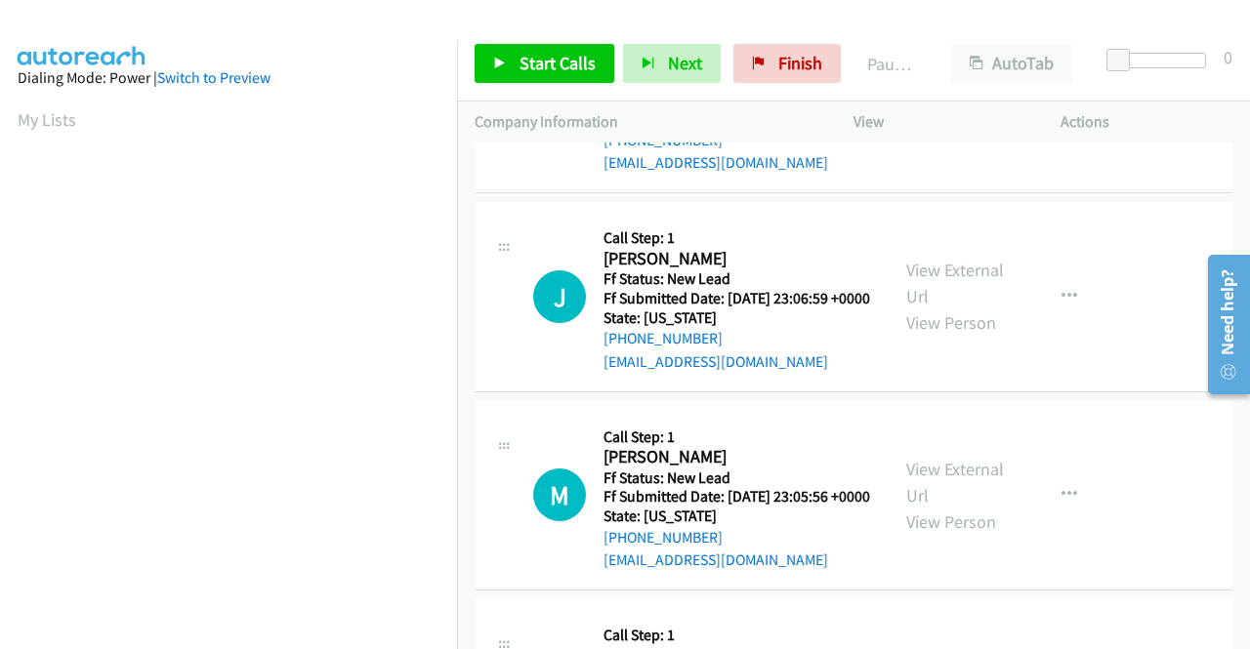
scroll to position [1367, 0]
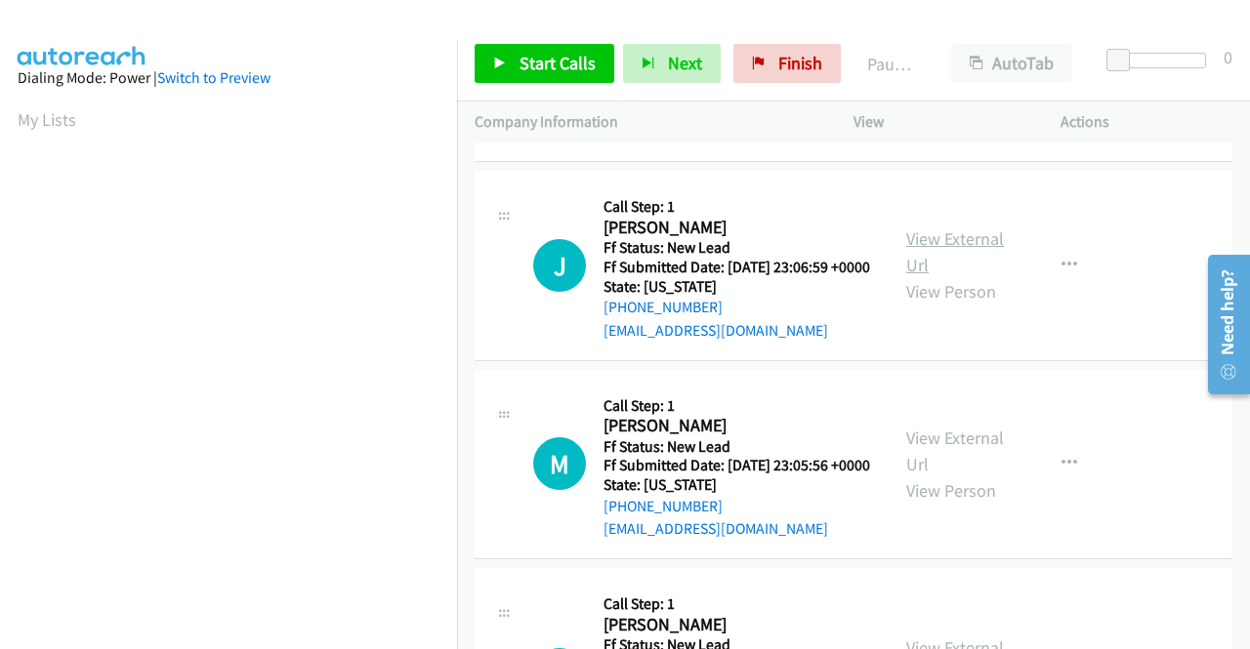
click at [909, 276] on link "View External Url" at bounding box center [955, 252] width 98 height 49
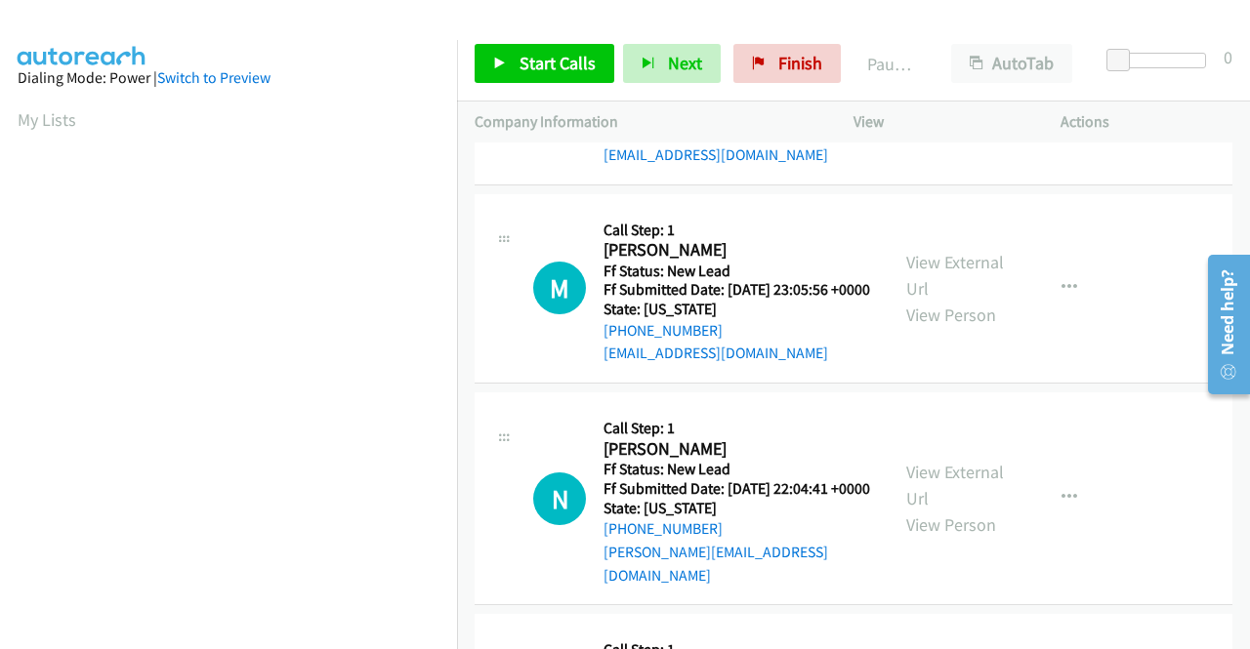
scroll to position [1563, 0]
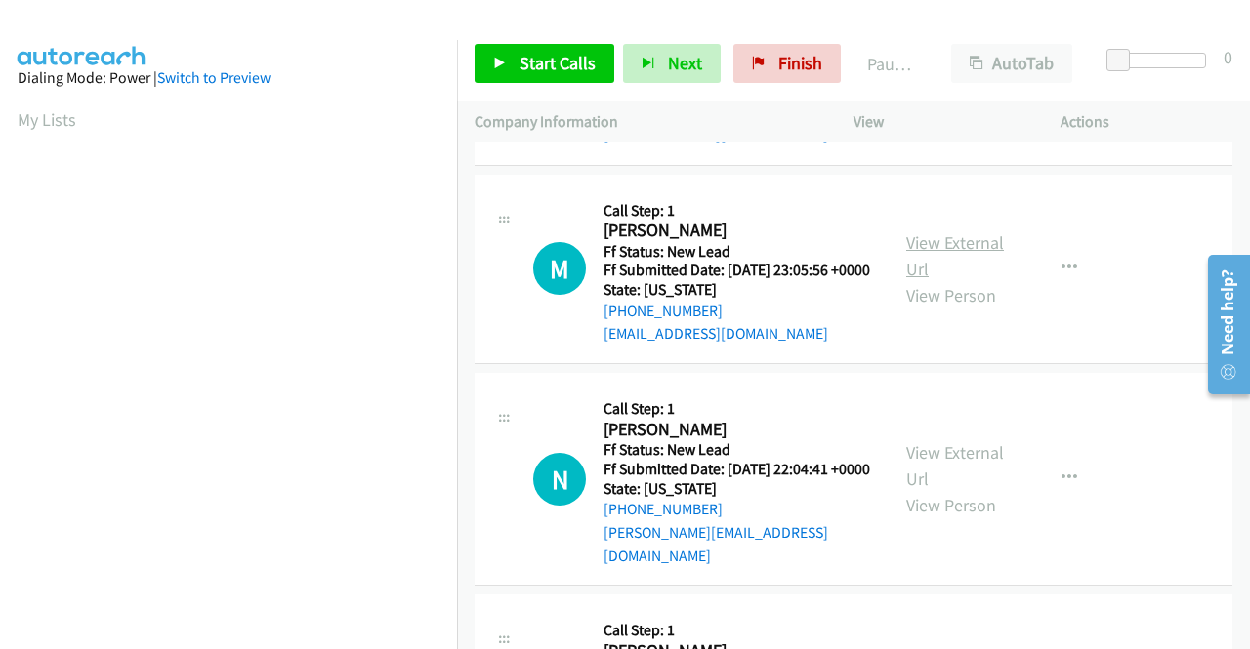
click at [922, 280] on link "View External Url" at bounding box center [955, 255] width 98 height 49
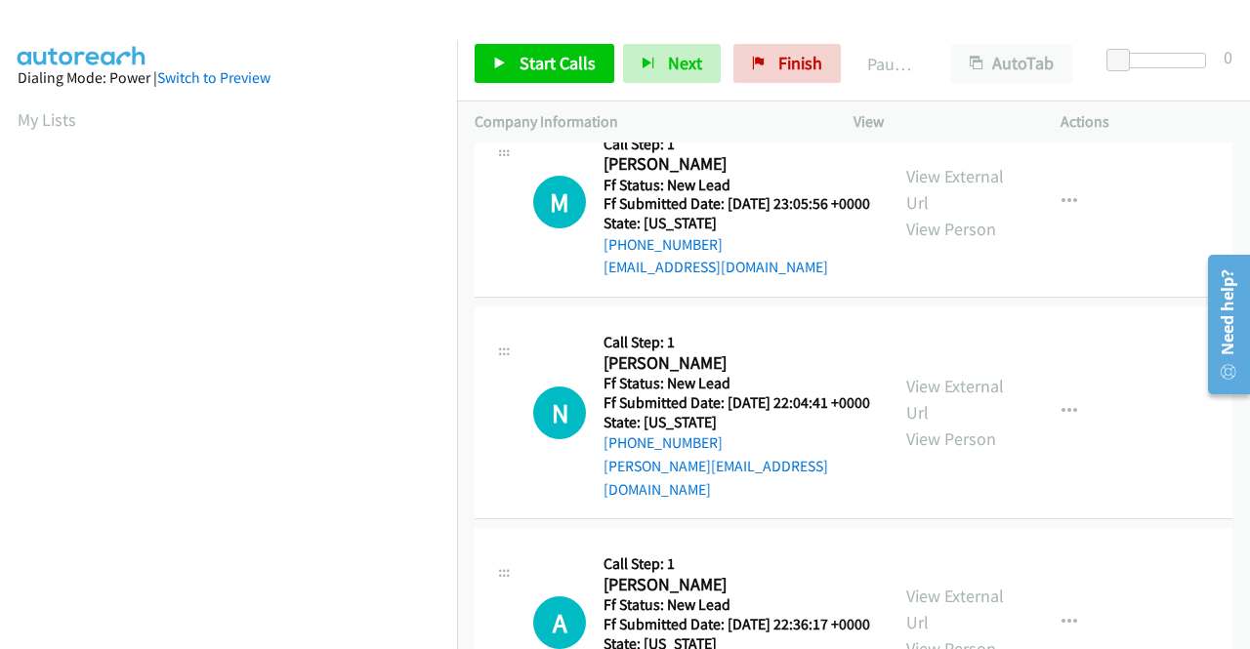
scroll to position [1660, 0]
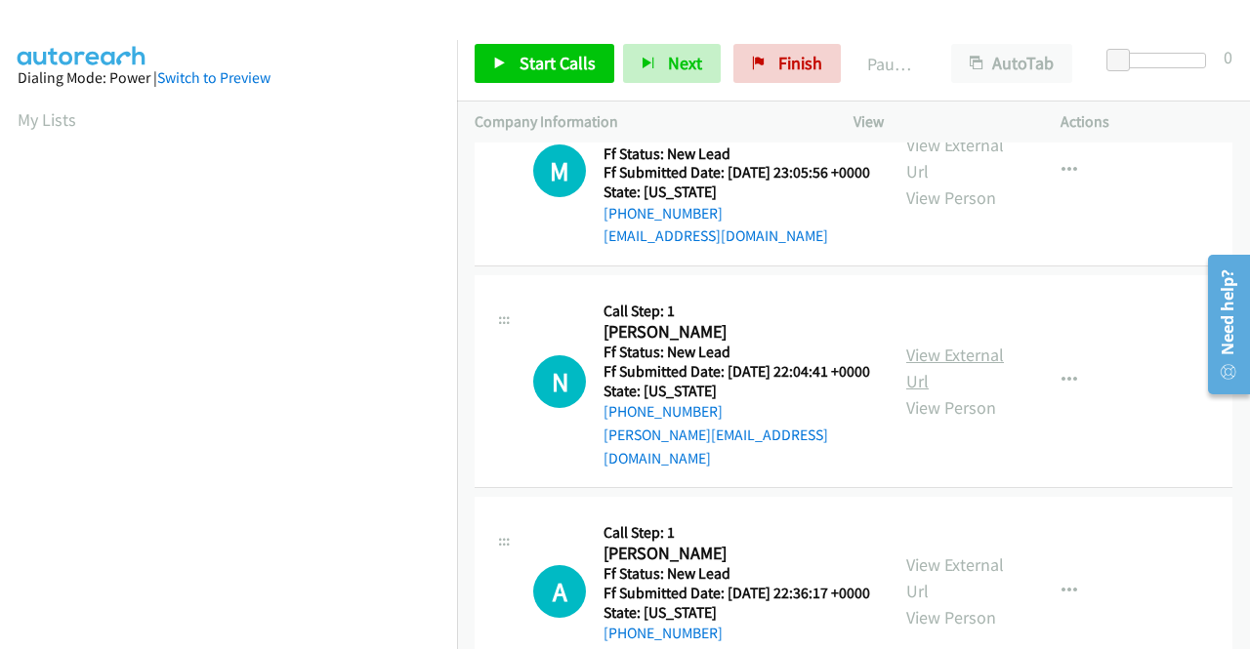
click at [951, 393] on link "View External Url" at bounding box center [955, 368] width 98 height 49
click at [522, 71] on span "Start Calls" at bounding box center [558, 63] width 76 height 22
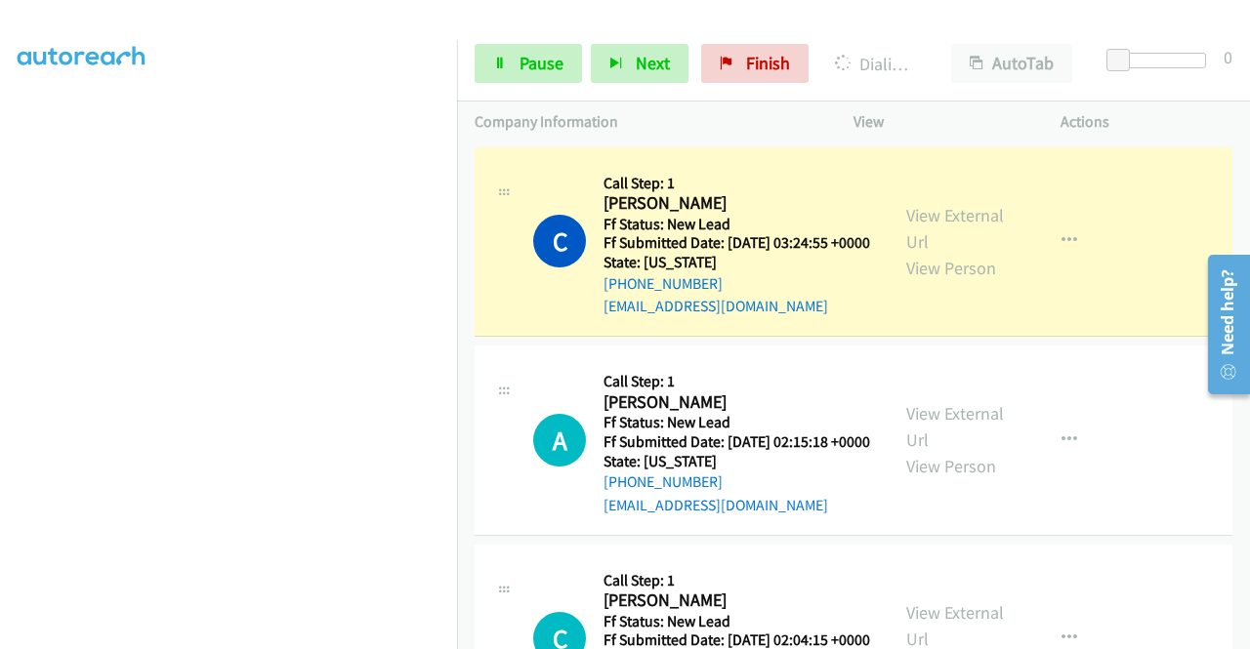
scroll to position [445, 0]
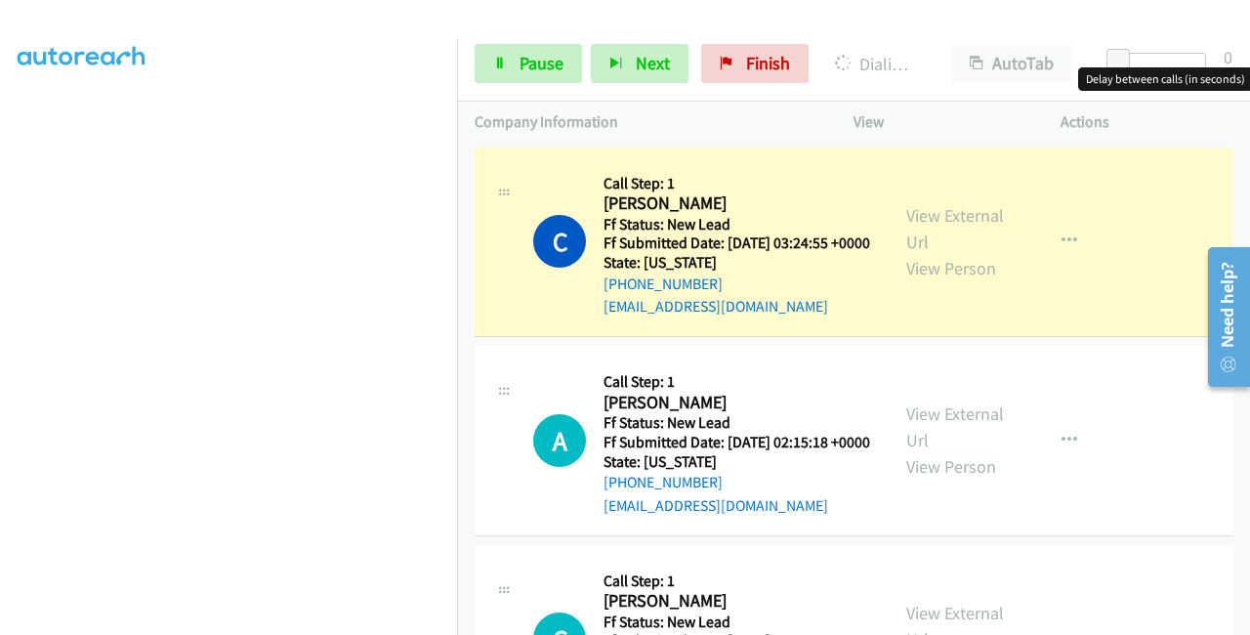
click at [1142, 63] on div at bounding box center [1161, 61] width 90 height 16
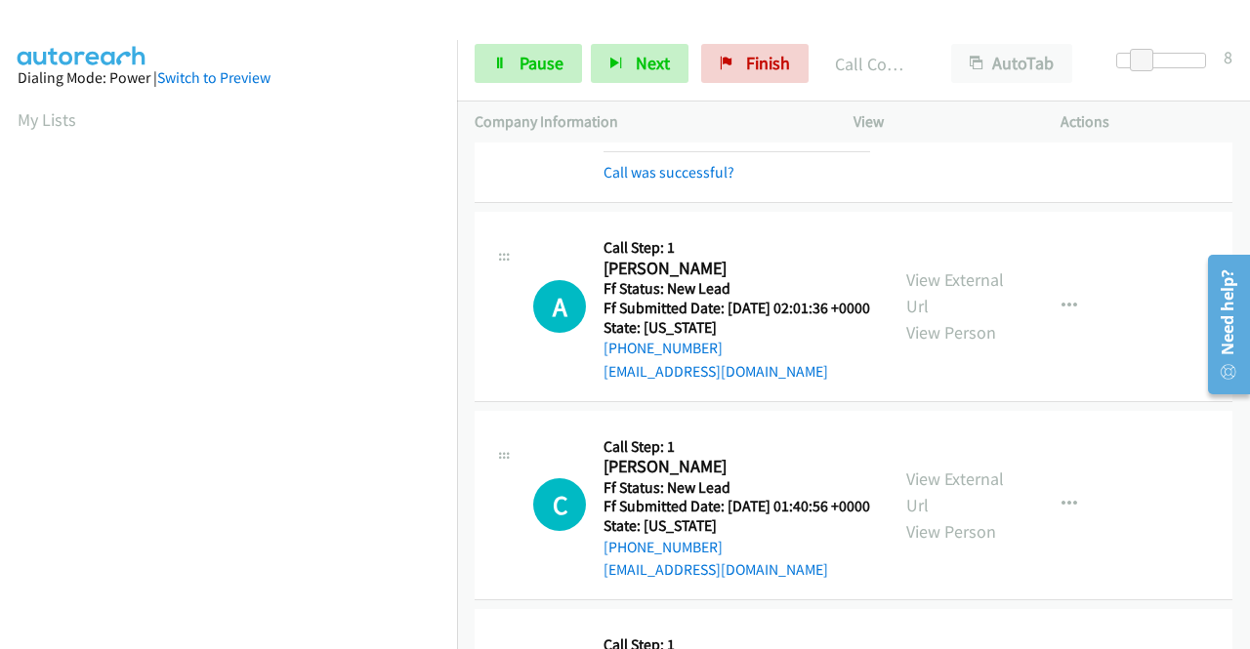
scroll to position [899, 0]
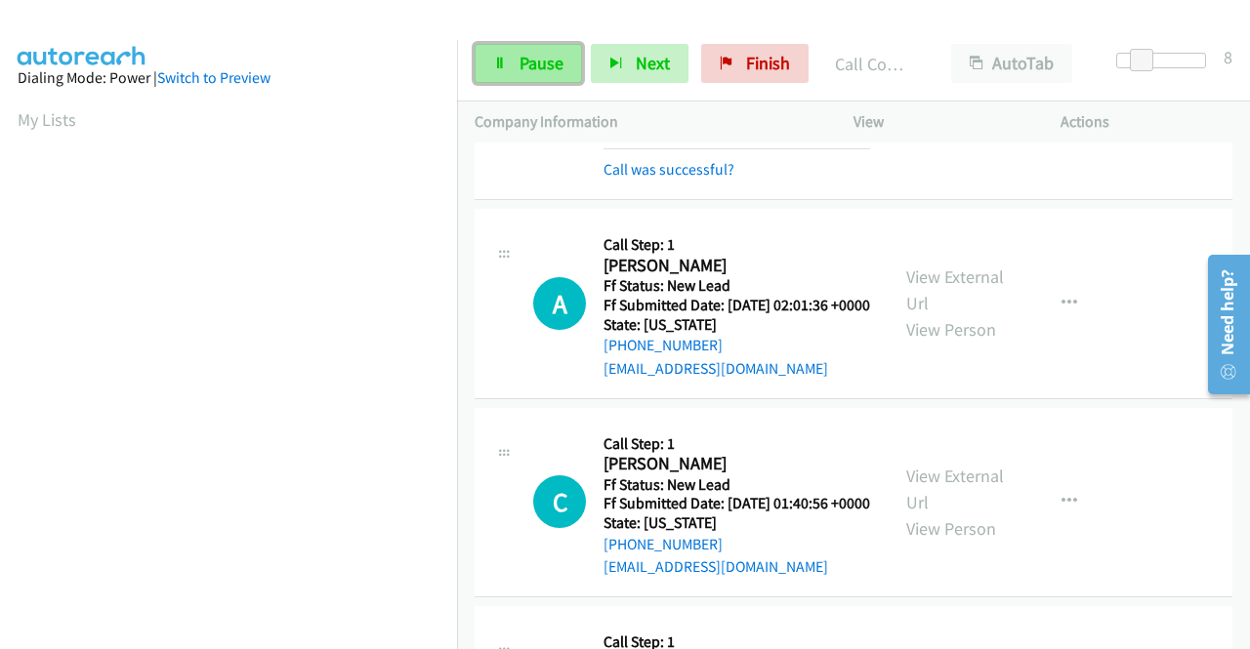
click at [540, 64] on span "Pause" at bounding box center [542, 63] width 44 height 22
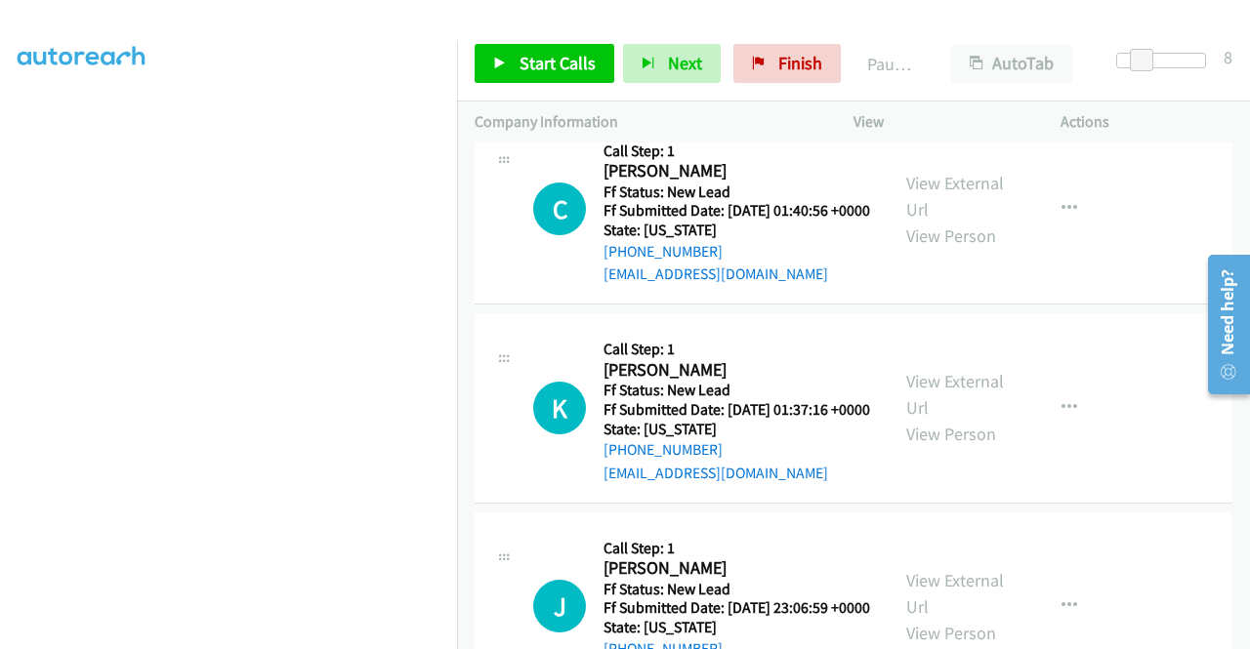
scroll to position [0, 0]
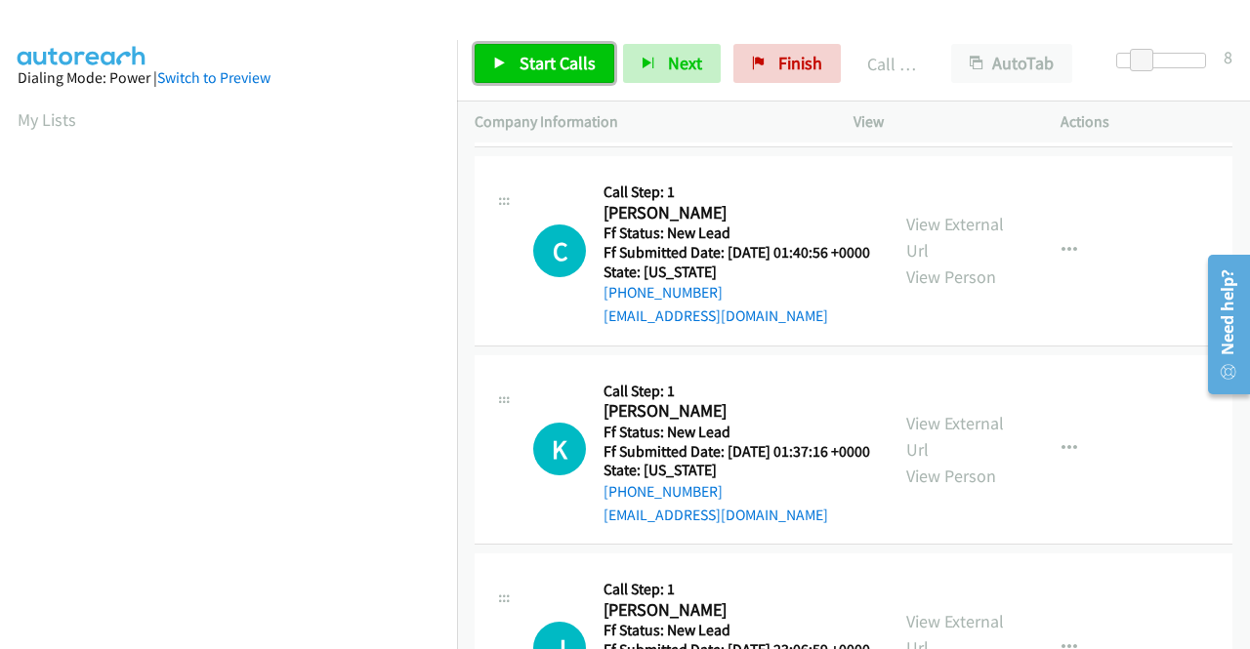
click at [560, 66] on span "Start Calls" at bounding box center [558, 63] width 76 height 22
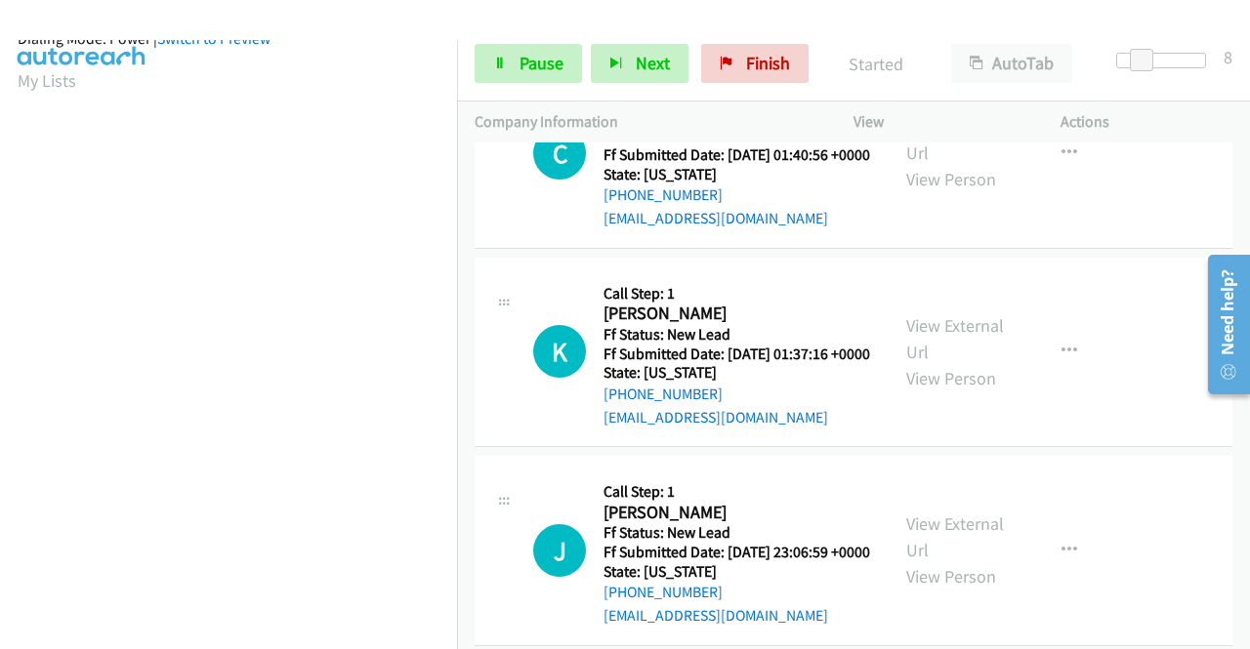
scroll to position [445, 0]
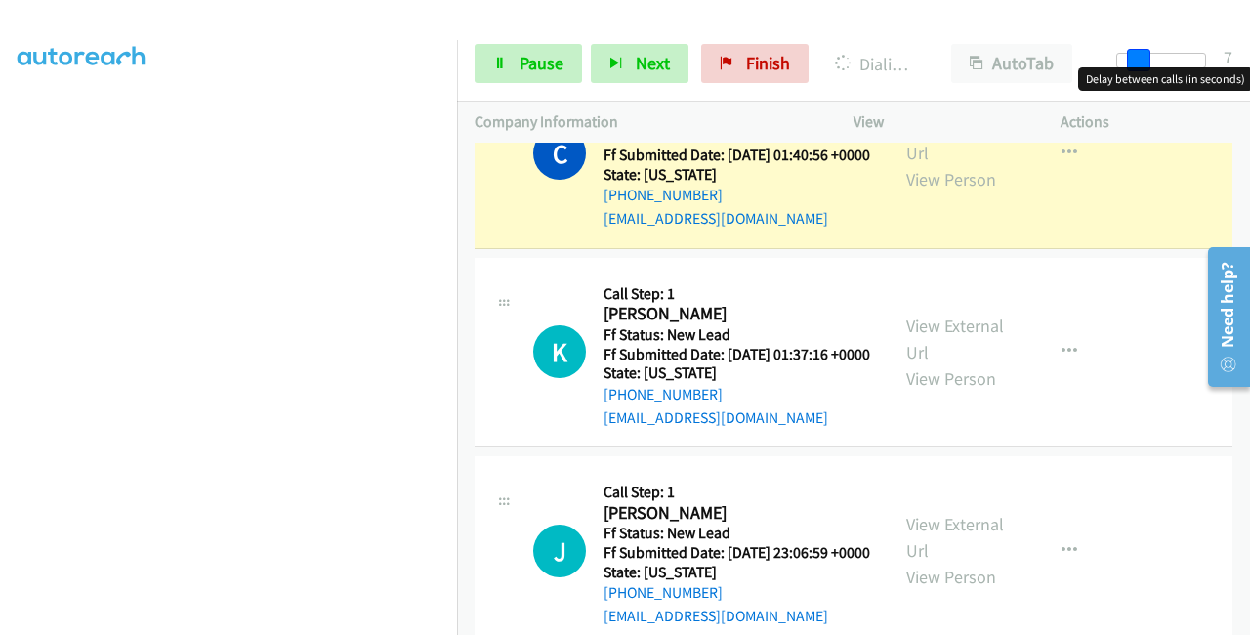
click at [1129, 58] on span at bounding box center [1138, 60] width 23 height 23
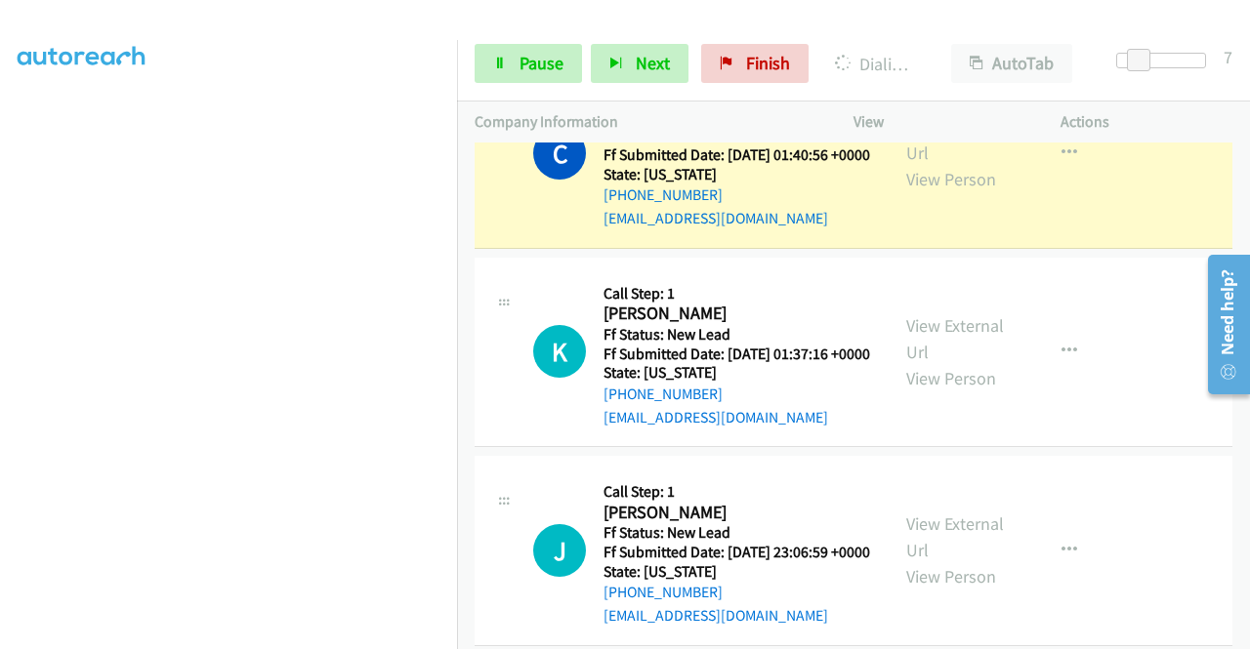
scroll to position [0, 0]
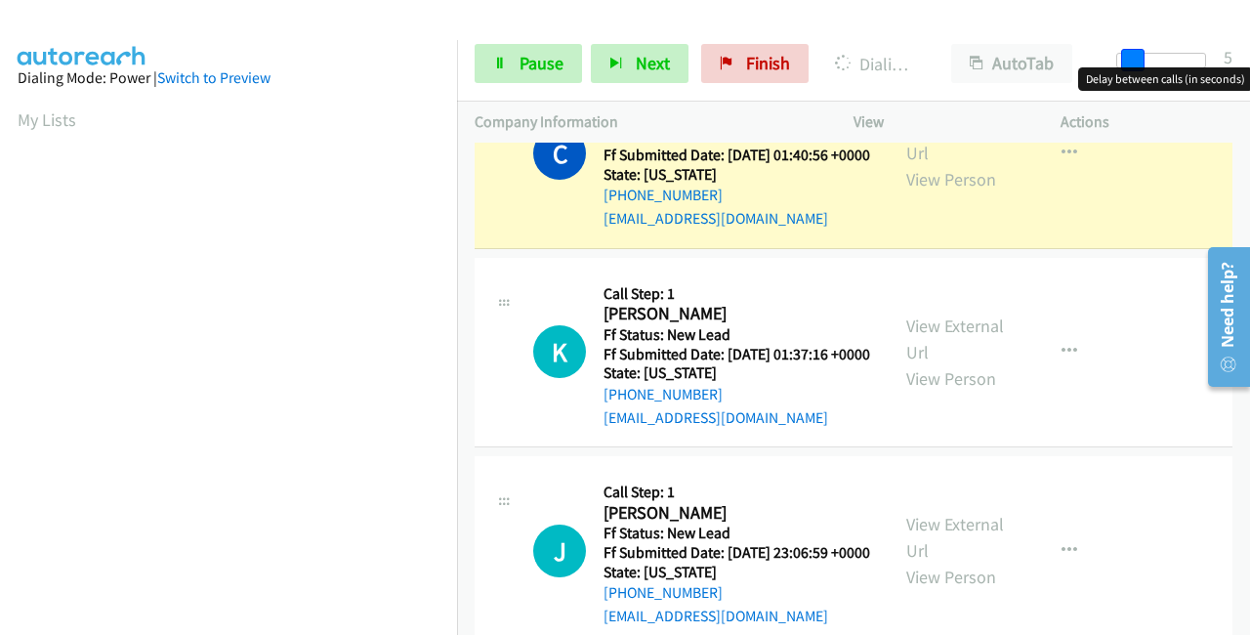
click at [1121, 61] on span at bounding box center [1132, 60] width 23 height 23
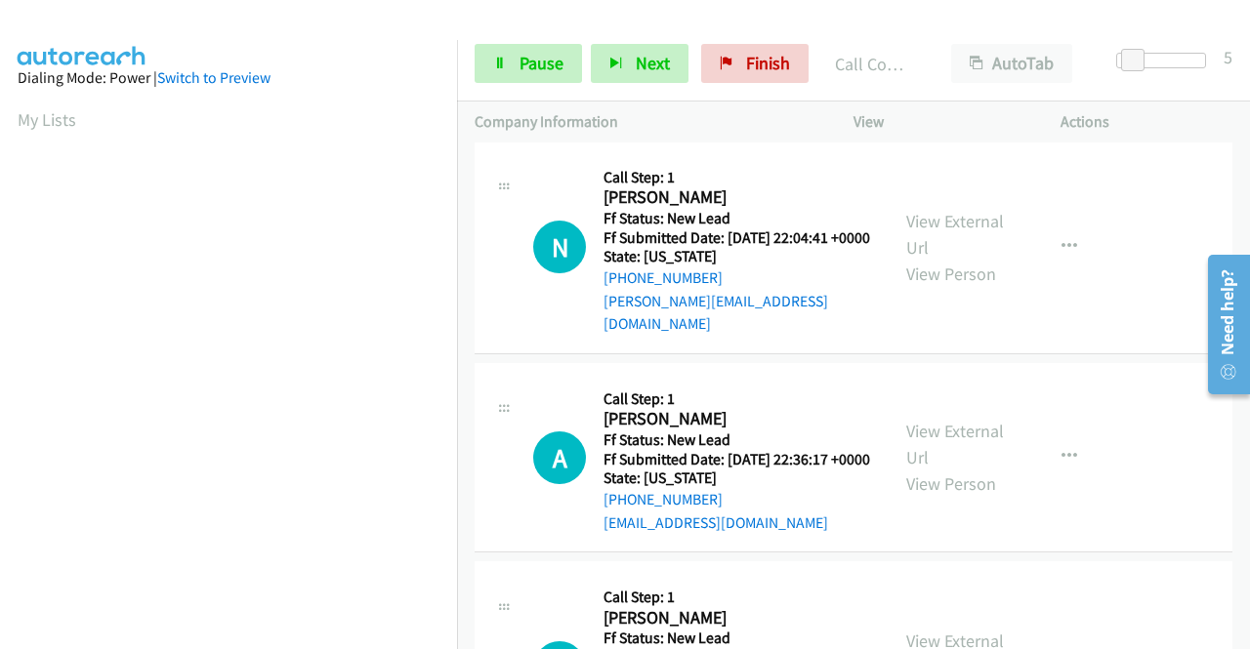
scroll to position [2190, 0]
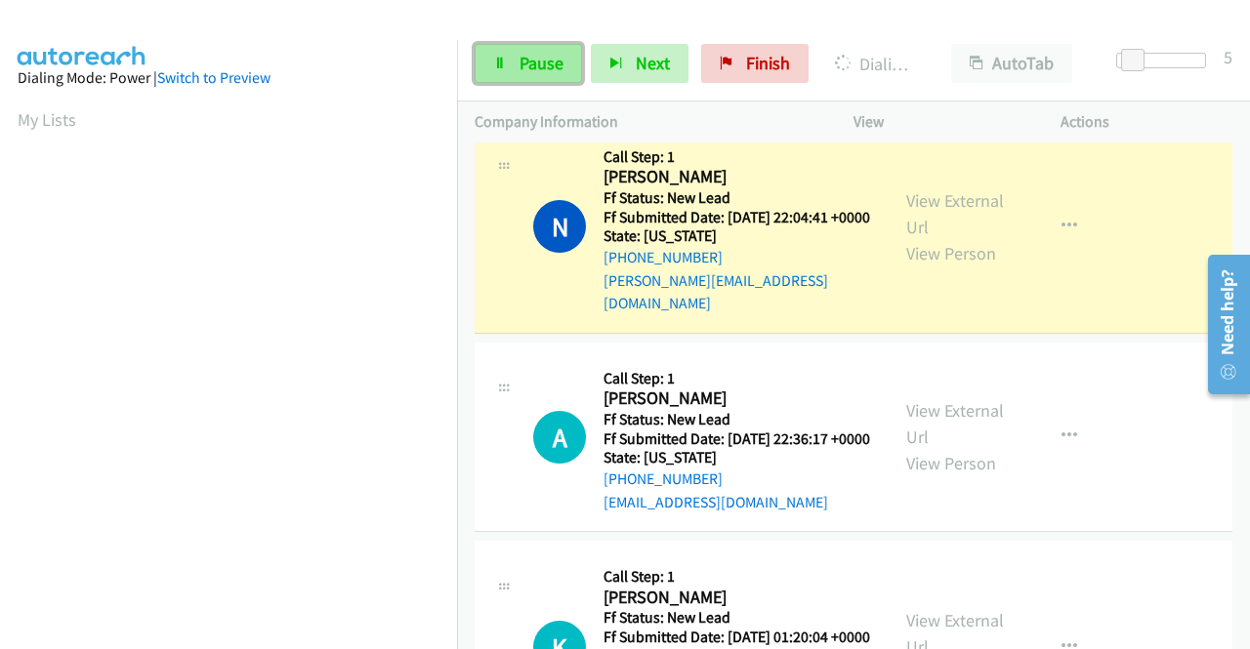
click at [557, 54] on span "Pause" at bounding box center [542, 63] width 44 height 22
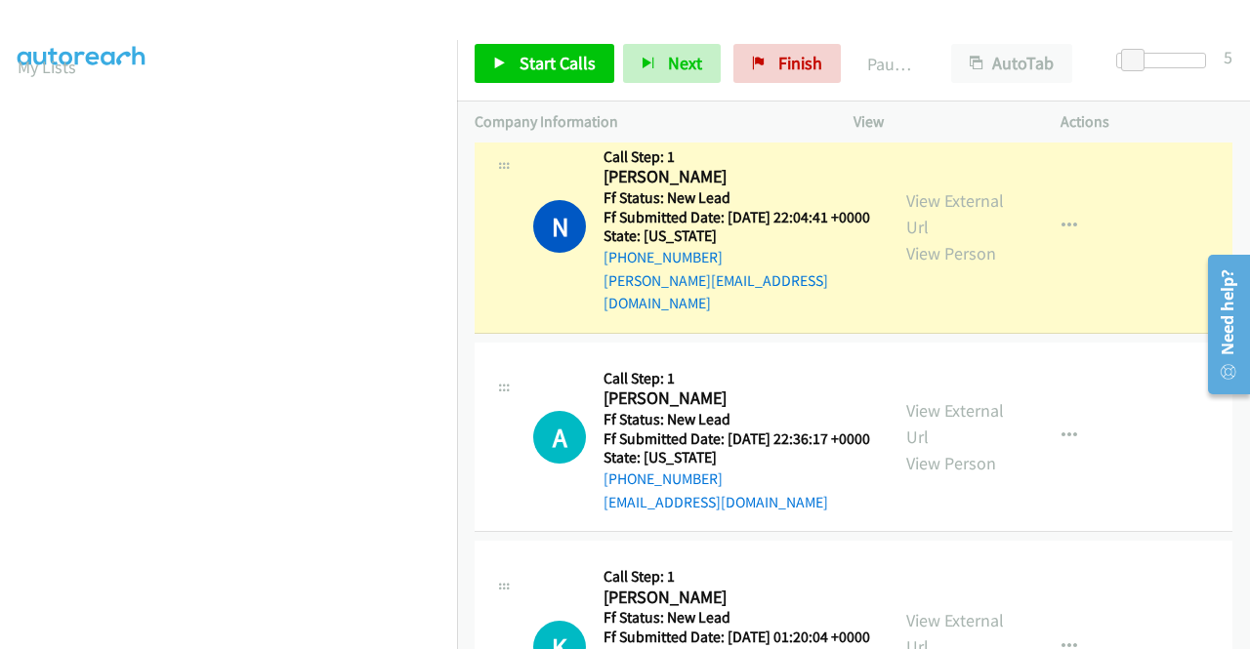
scroll to position [0, 0]
